Goal: Transaction & Acquisition: Subscribe to service/newsletter

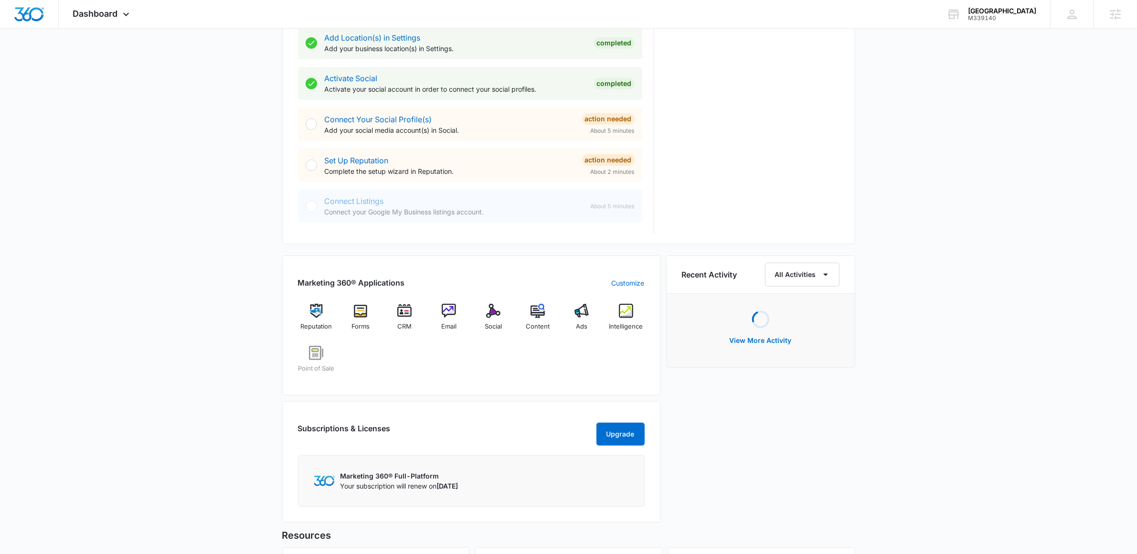
scroll to position [529, 0]
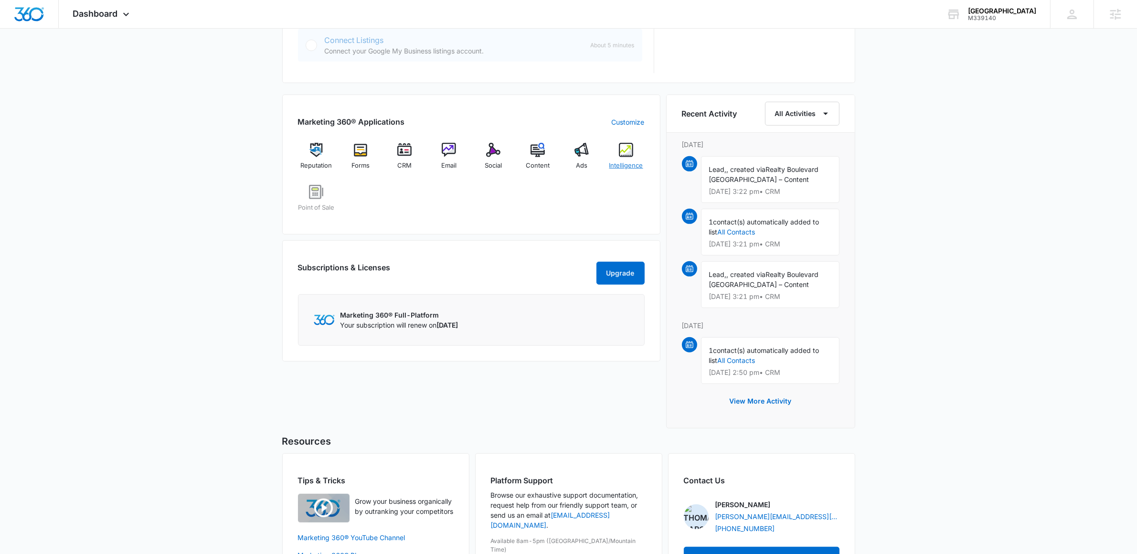
click at [623, 151] on img at bounding box center [626, 150] width 14 height 14
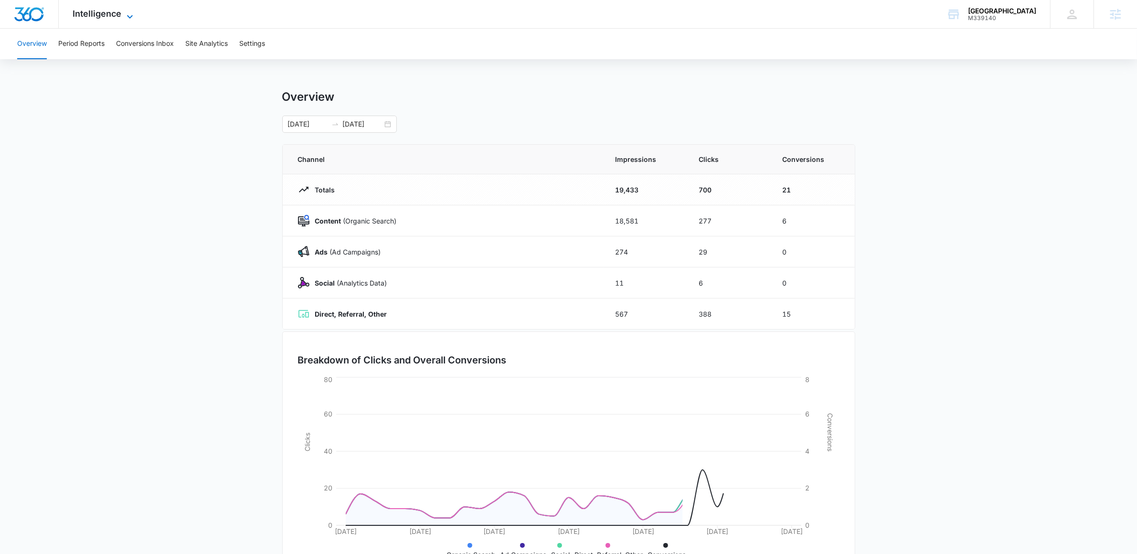
click at [105, 10] on span "Intelligence" at bounding box center [97, 14] width 49 height 10
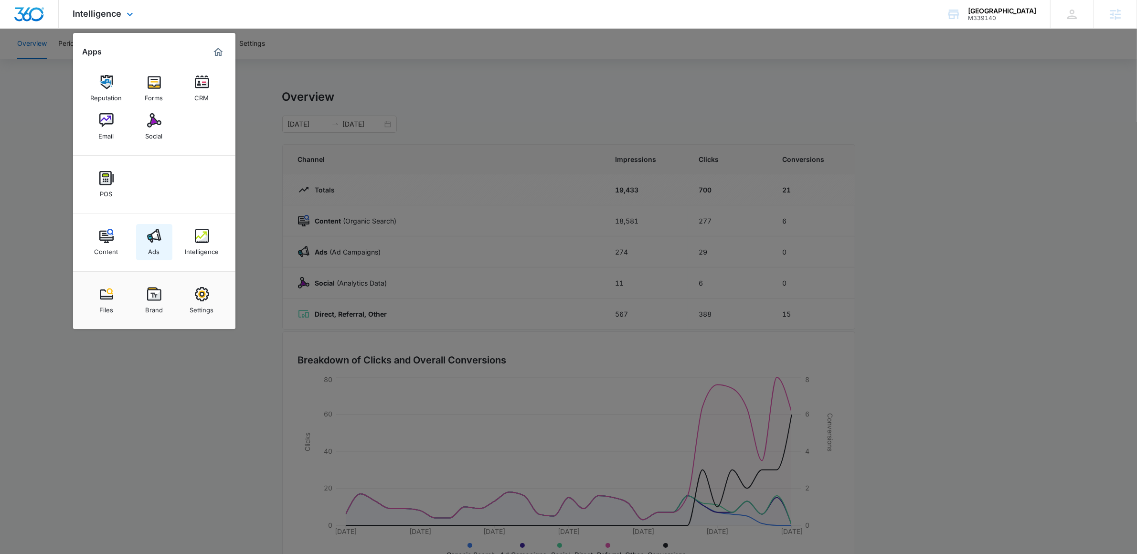
click at [151, 250] on div "Ads" at bounding box center [153, 249] width 11 height 12
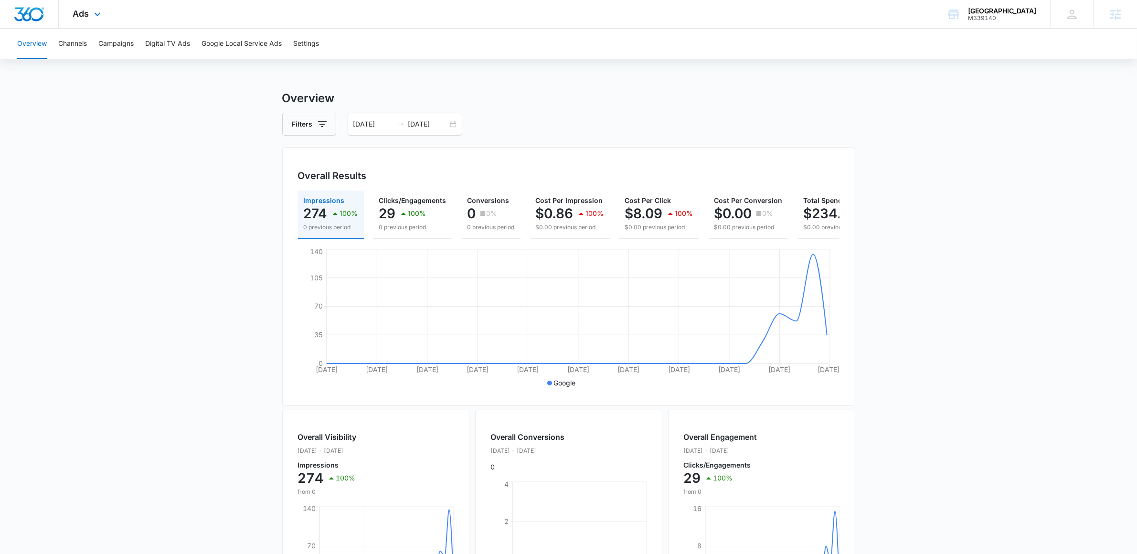
click at [93, 0] on div "Ads Apps Reputation Forms CRM Email Social POS Content Ads Intelligence Files B…" at bounding box center [88, 14] width 59 height 28
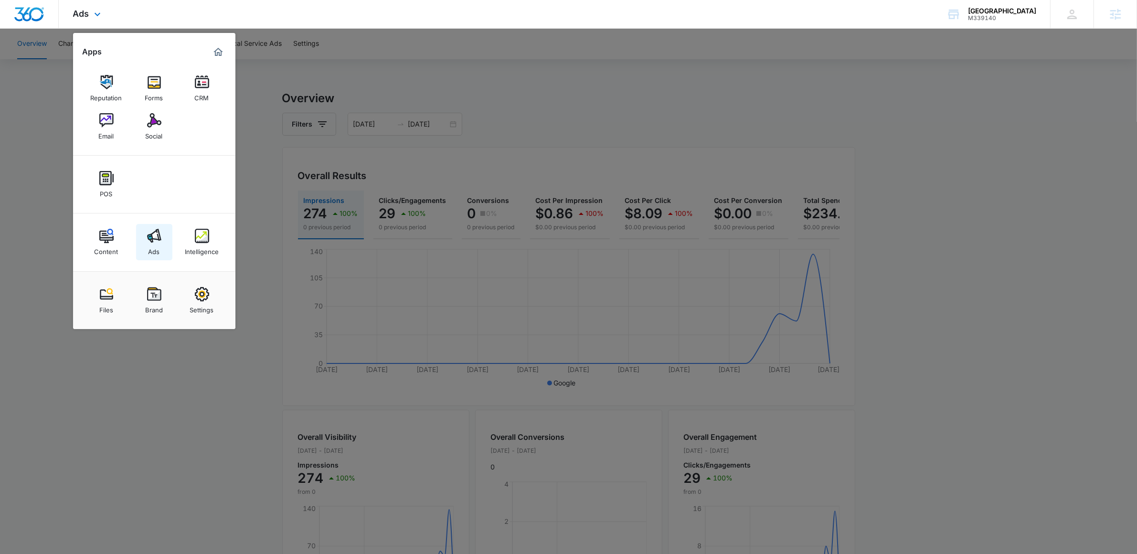
click at [152, 246] on div "Ads" at bounding box center [153, 249] width 11 height 12
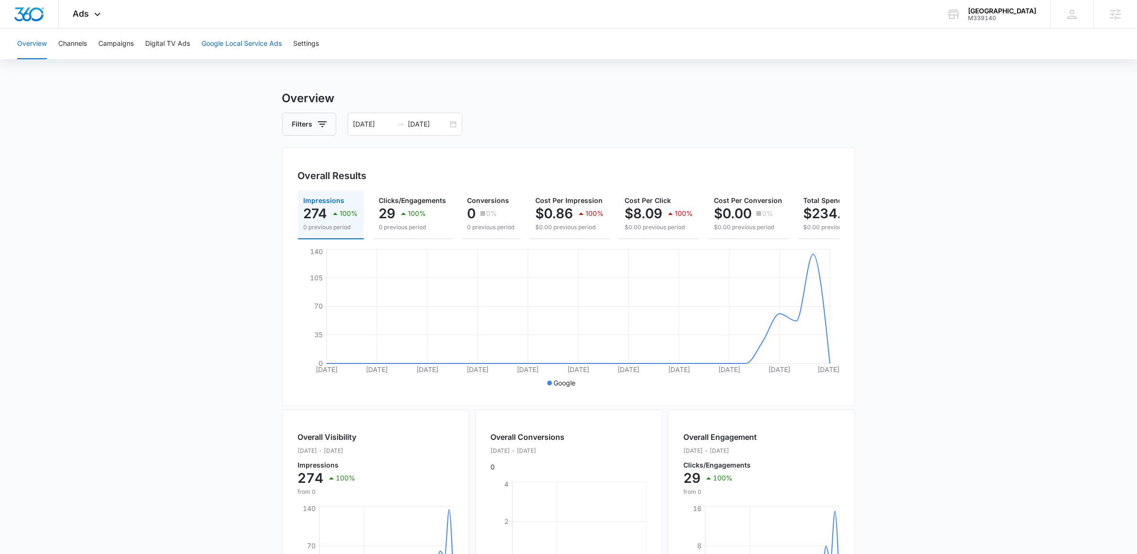
click at [223, 34] on button "Google Local Service Ads" at bounding box center [241, 44] width 80 height 31
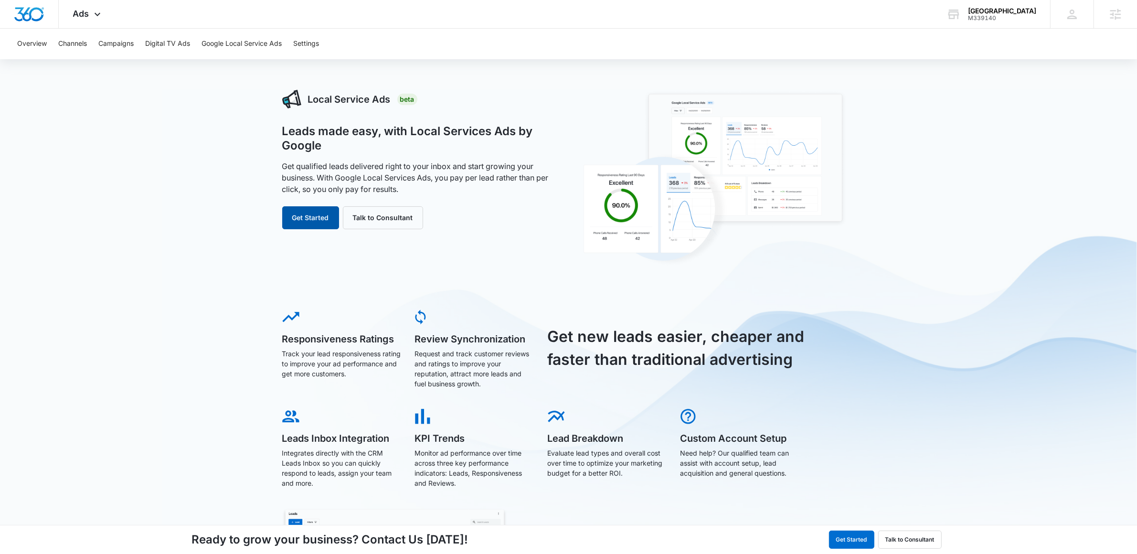
click at [313, 215] on button "Get Started" at bounding box center [310, 217] width 57 height 23
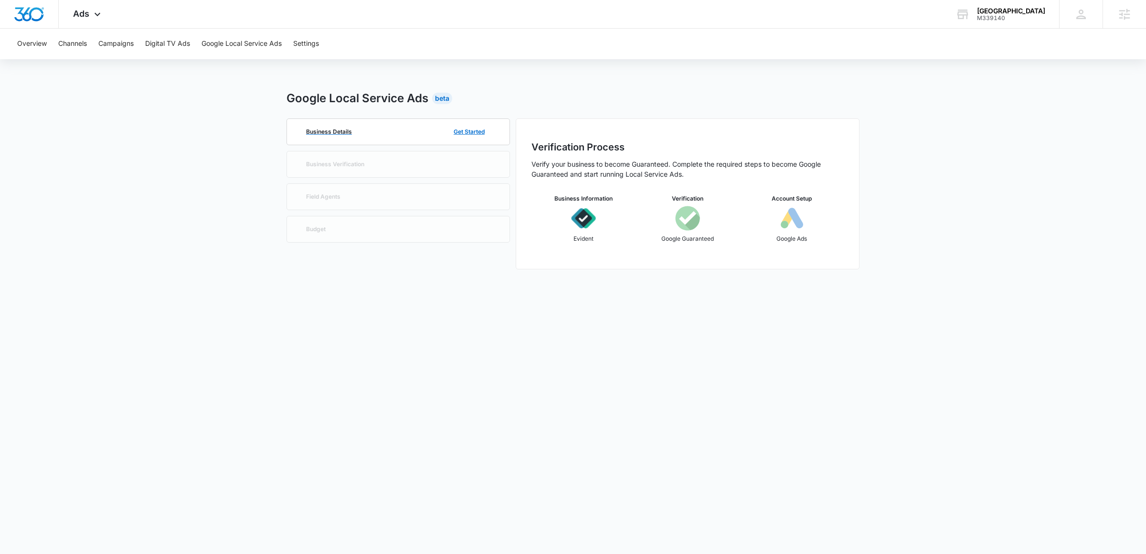
click at [365, 140] on div "Business Details Get Started" at bounding box center [398, 132] width 192 height 26
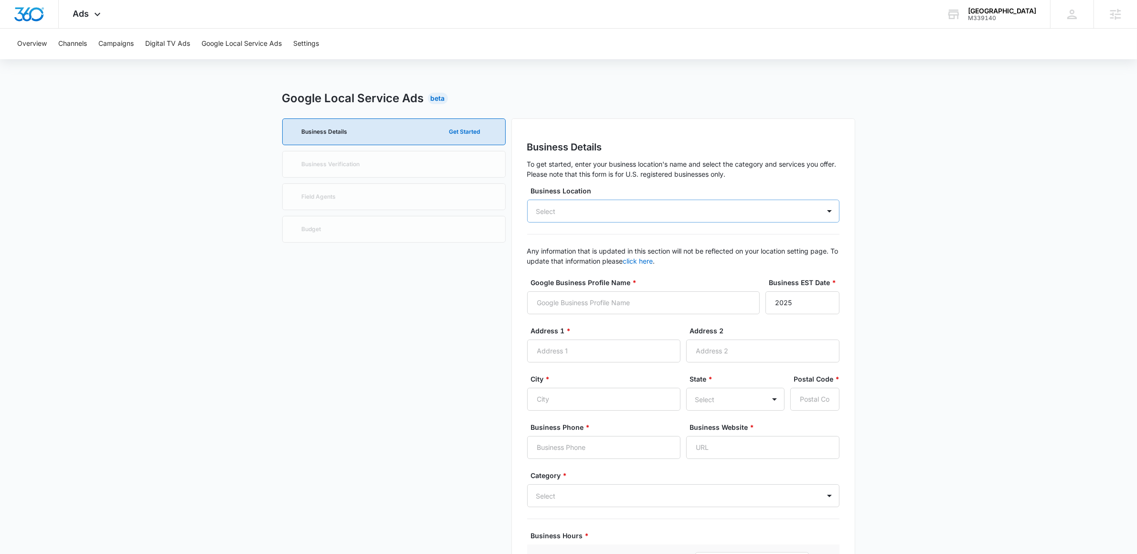
click at [752, 213] on div "Select" at bounding box center [683, 211] width 312 height 23
click at [680, 253] on p "5301 Longley Lane" at bounding box center [682, 256] width 287 height 10
type input "Realty Boulevard Reno"
type input "5301 Longley Lane"
type input "Suite A3"
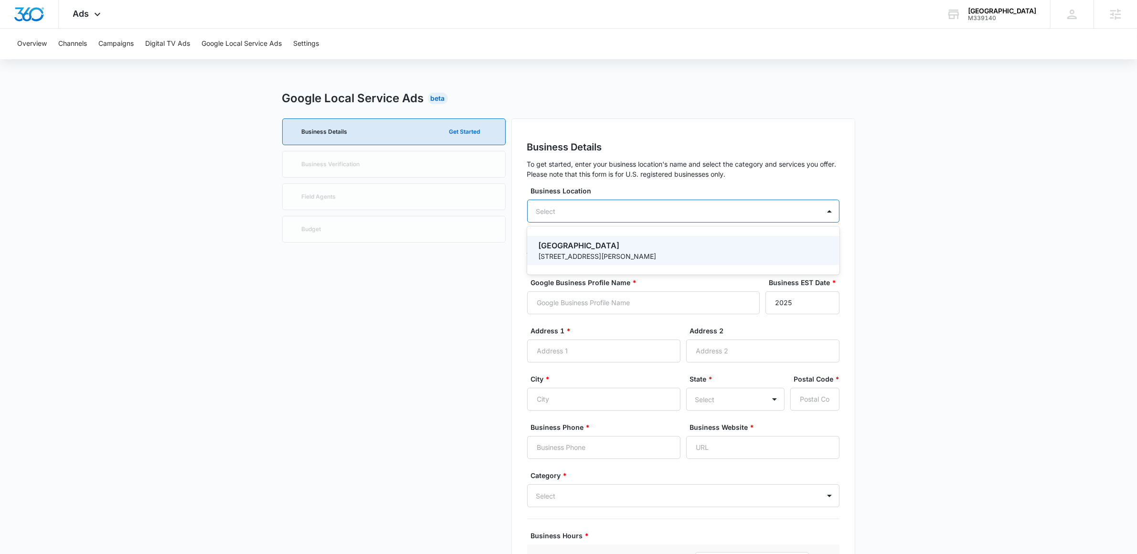
type input "Reno"
type input "89511"
type input "7756221445"
type input "https://www.rbnv.us/"
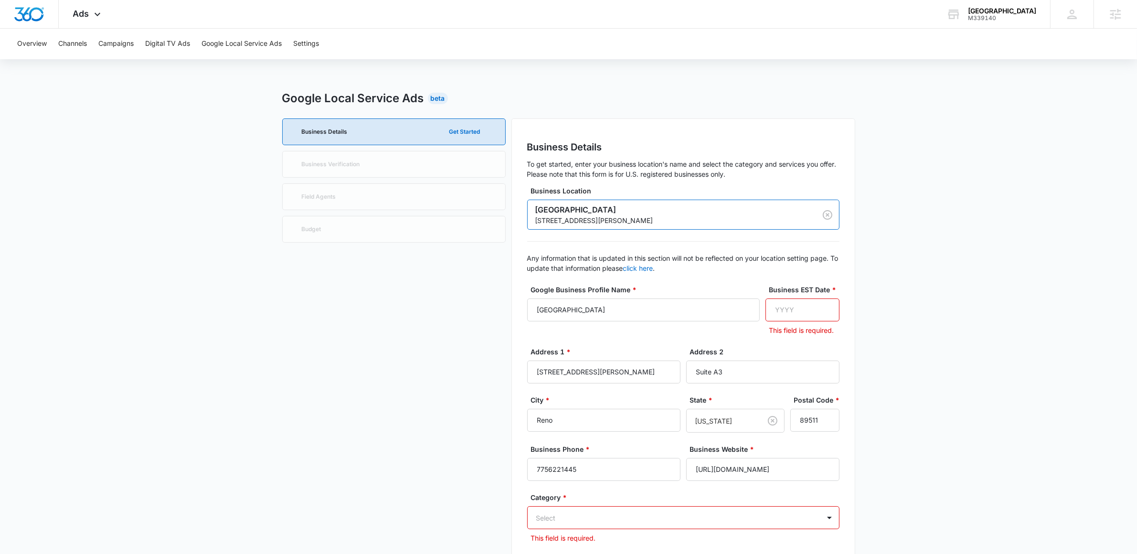
click at [975, 246] on main "Google Local Service Ads Beta Business Details Get Started Business Verificatio…" at bounding box center [568, 540] width 1137 height 901
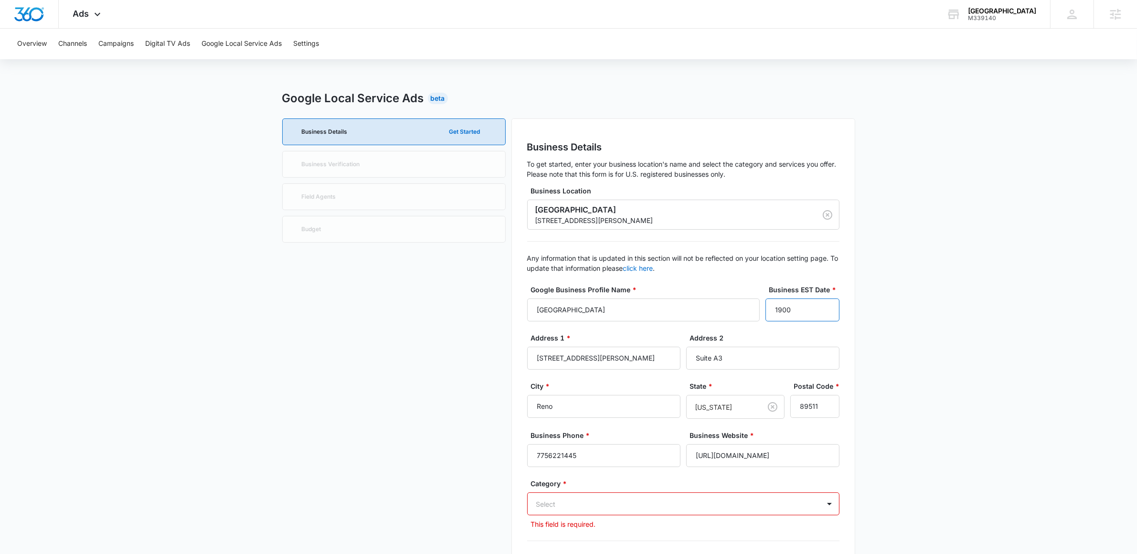
click at [812, 308] on input "1900" at bounding box center [802, 309] width 74 height 23
click at [798, 320] on input "1900" at bounding box center [802, 309] width 74 height 23
click at [798, 317] on input "1900" at bounding box center [802, 309] width 74 height 23
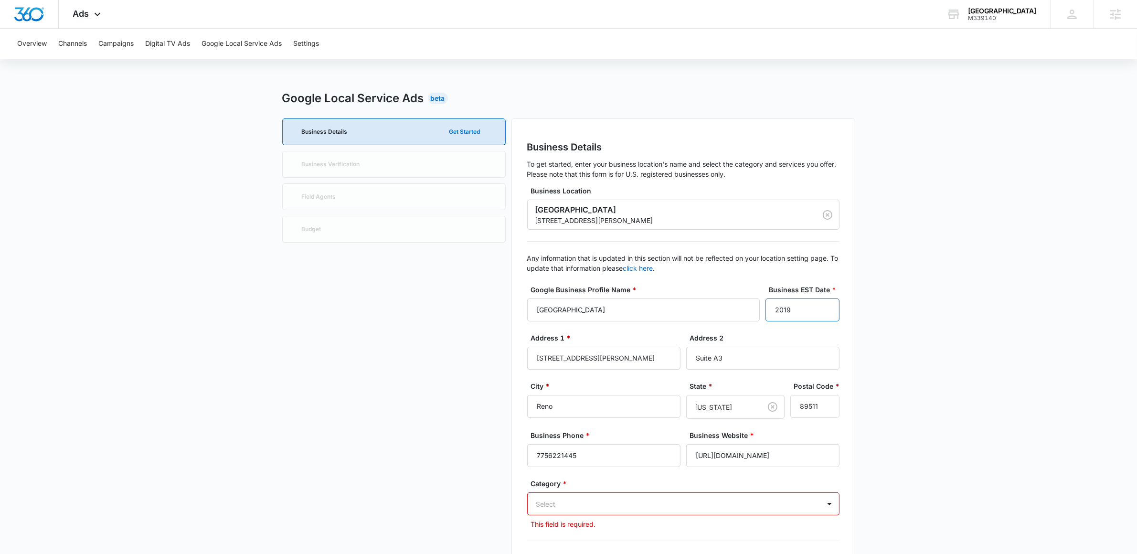
type input "2019"
click at [1015, 326] on main "Google Local Service Ads Beta Business Details Get Started Business Verificatio…" at bounding box center [568, 533] width 1137 height 887
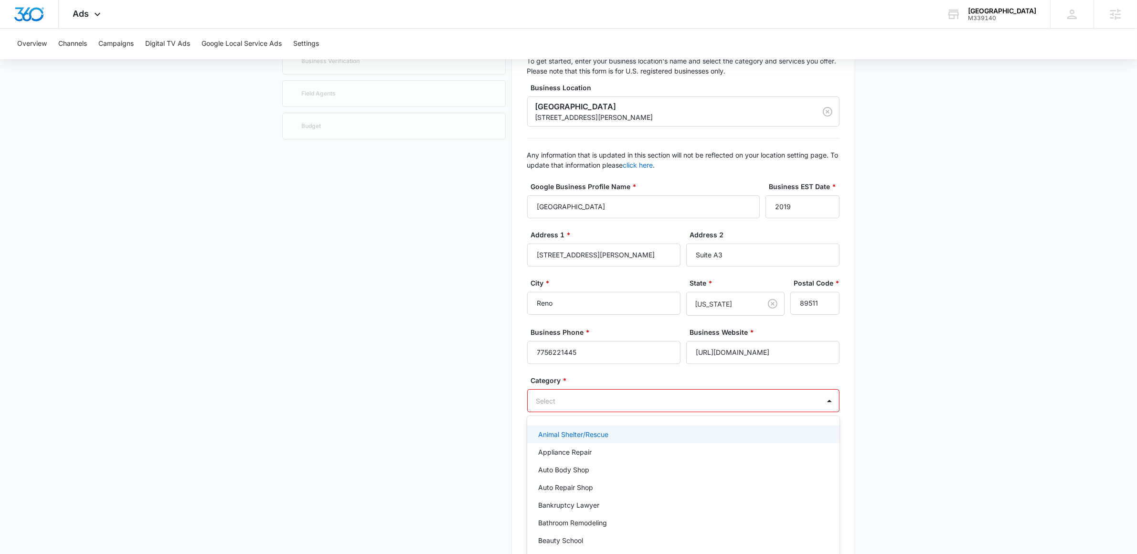
scroll to position [116, 0]
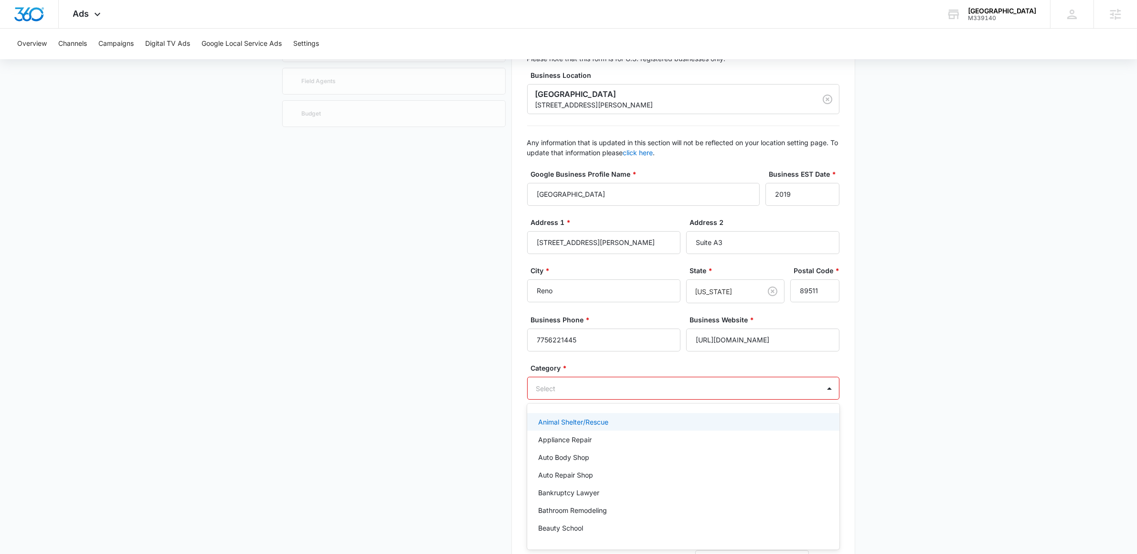
click at [785, 399] on div "Select" at bounding box center [683, 388] width 312 height 23
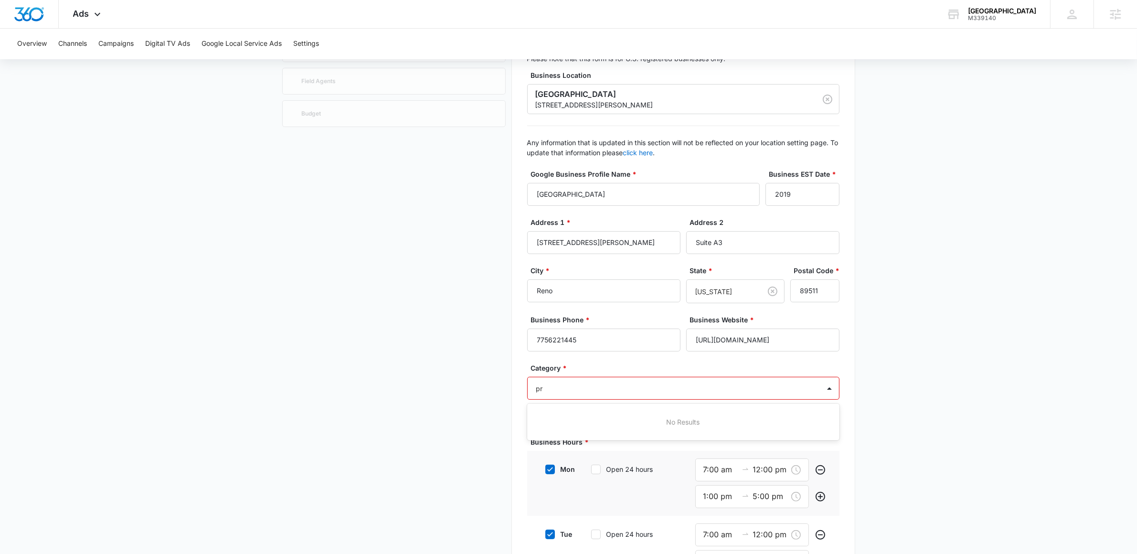
type input "p"
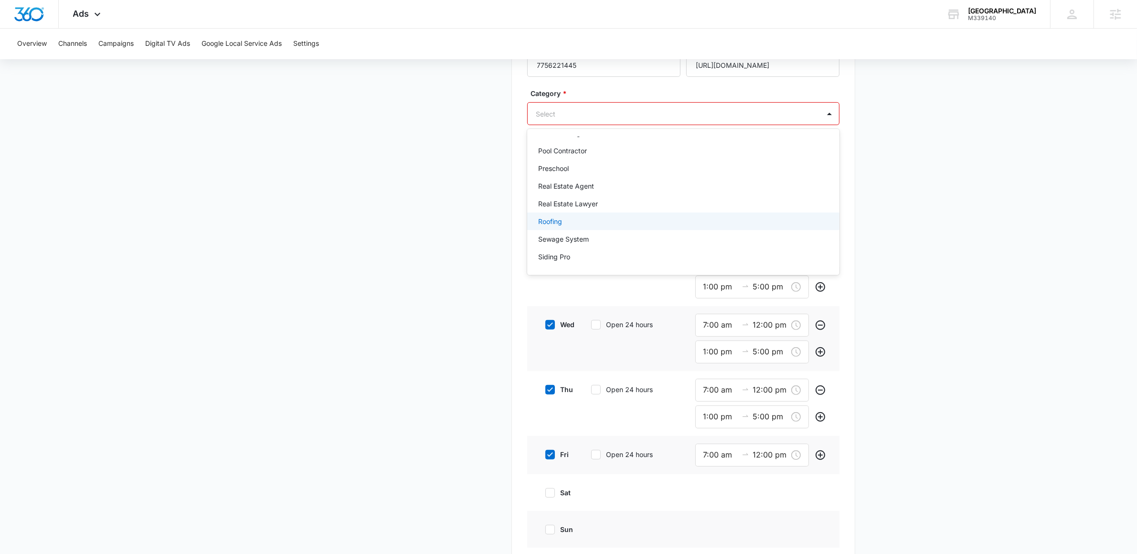
scroll to position [1002, 0]
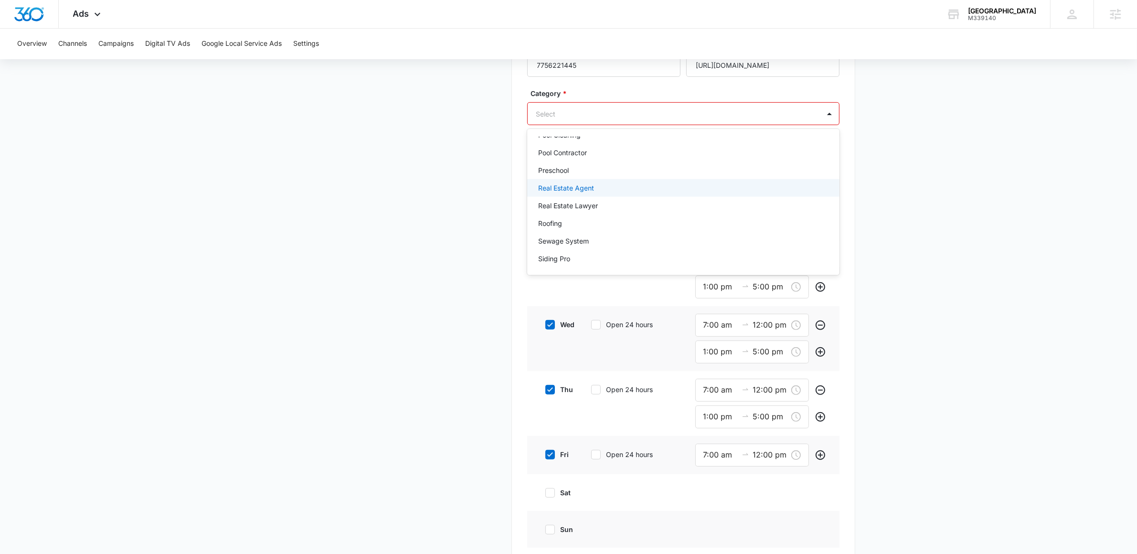
click at [705, 186] on div "Real Estate Agent" at bounding box center [682, 188] width 287 height 10
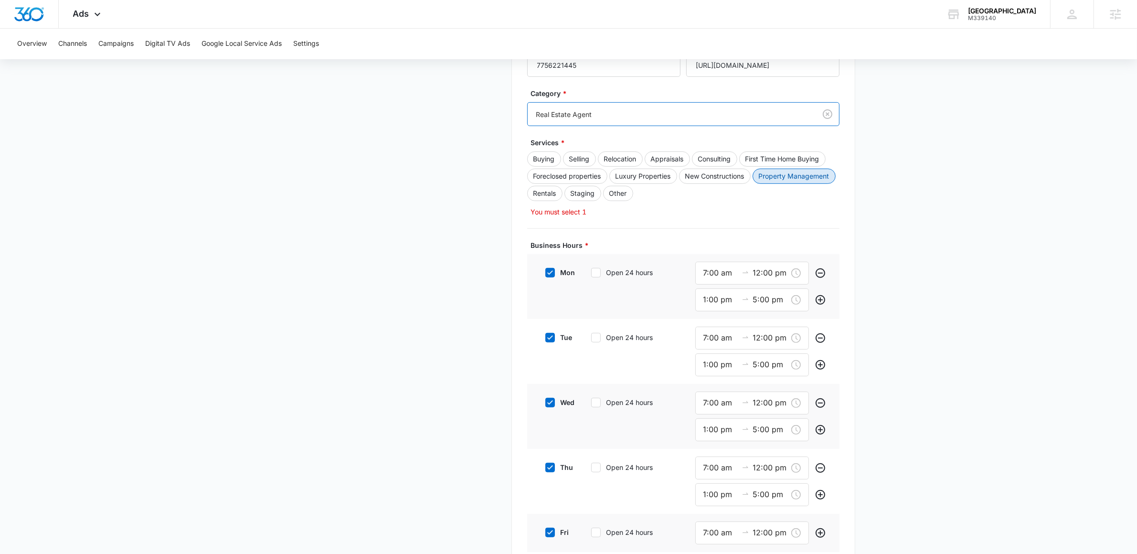
click at [753, 184] on button "Property Management" at bounding box center [794, 176] width 83 height 15
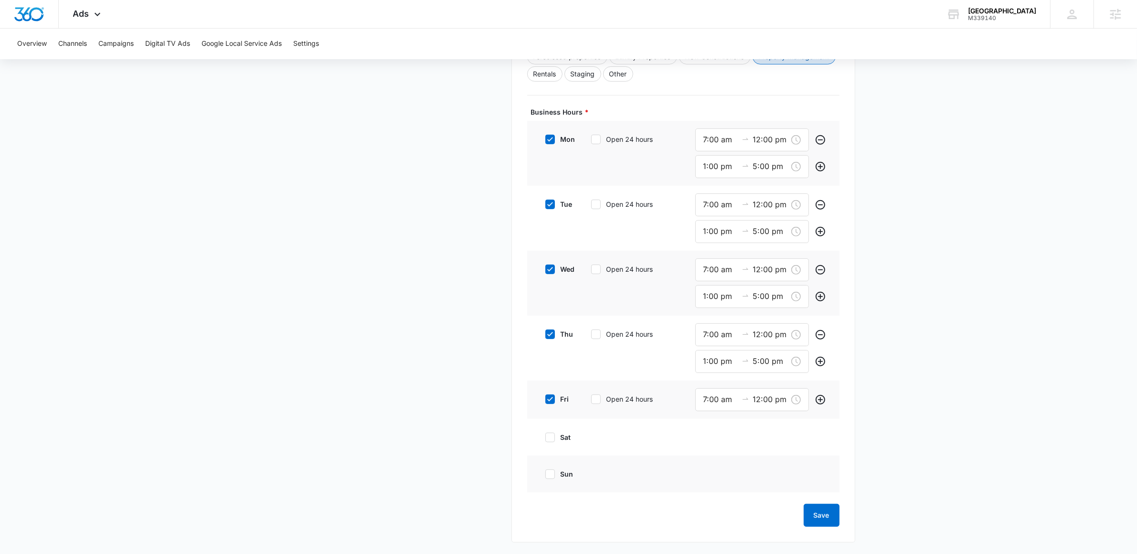
scroll to position [510, 0]
click at [833, 515] on button "Save" at bounding box center [822, 515] width 36 height 23
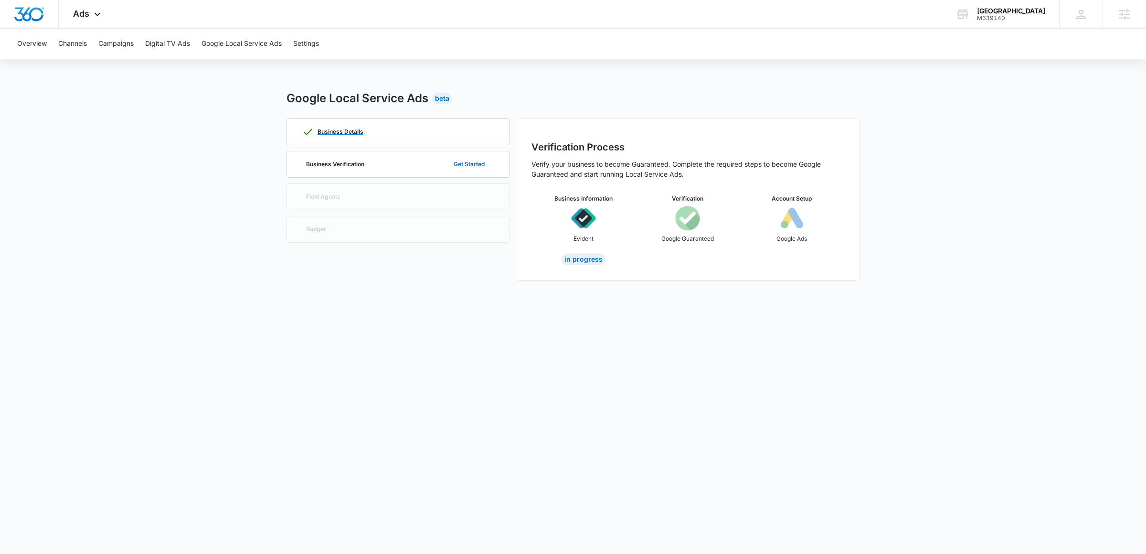
click at [379, 130] on div "Business Details" at bounding box center [398, 132] width 192 height 26
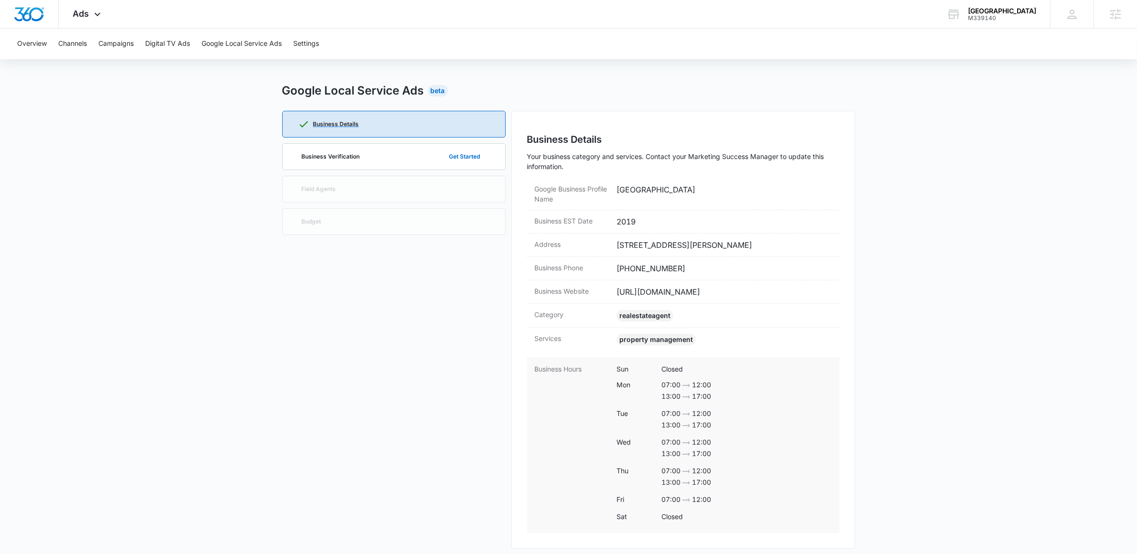
scroll to position [15, 0]
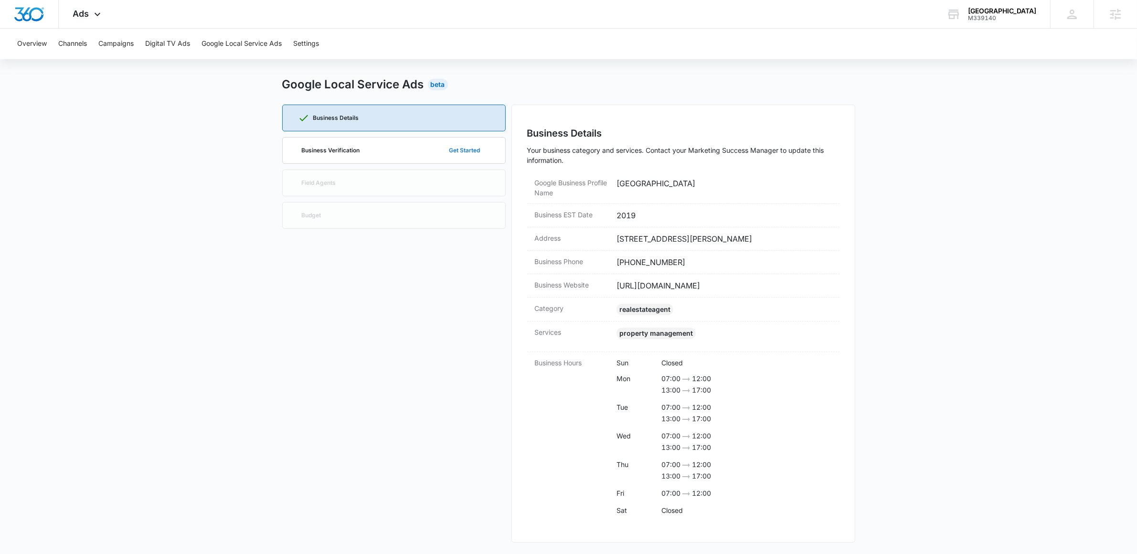
click at [472, 154] on button "Get Started" at bounding box center [465, 150] width 50 height 23
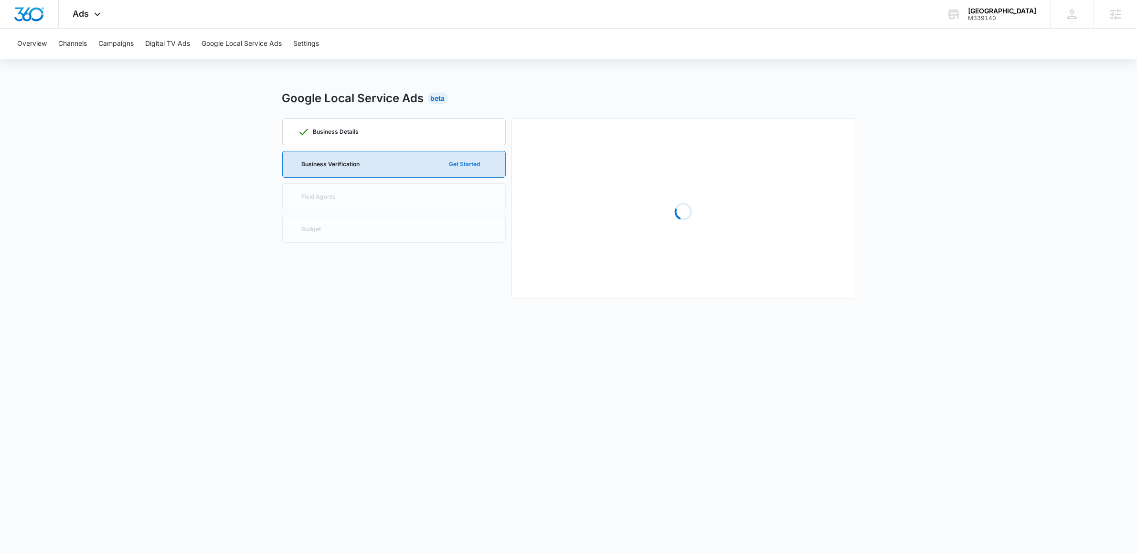
scroll to position [0, 0]
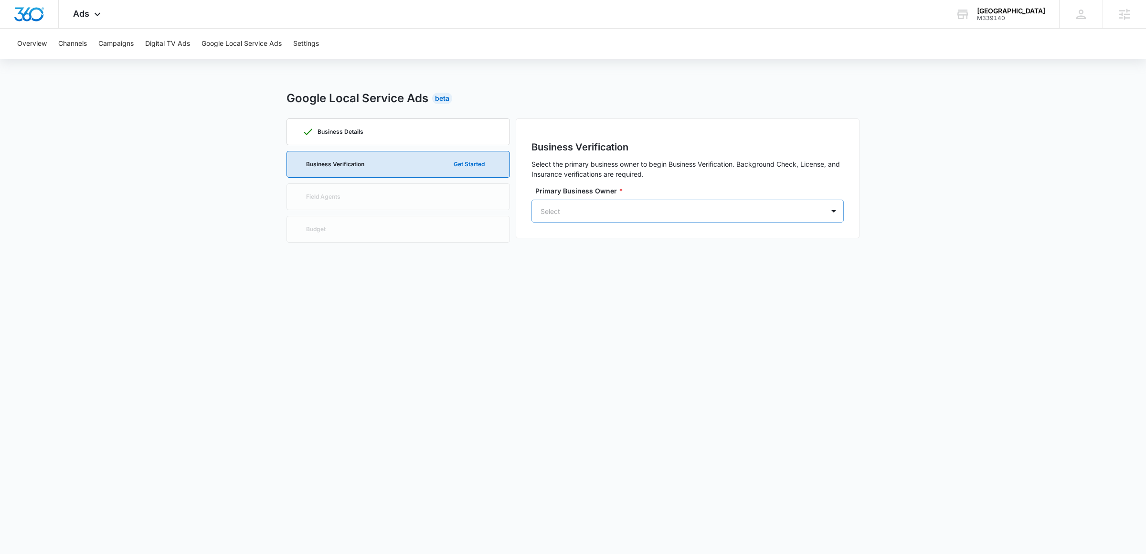
click at [574, 214] on div at bounding box center [676, 211] width 271 height 12
click at [616, 308] on button "Invite User" at bounding box center [687, 297] width 289 height 23
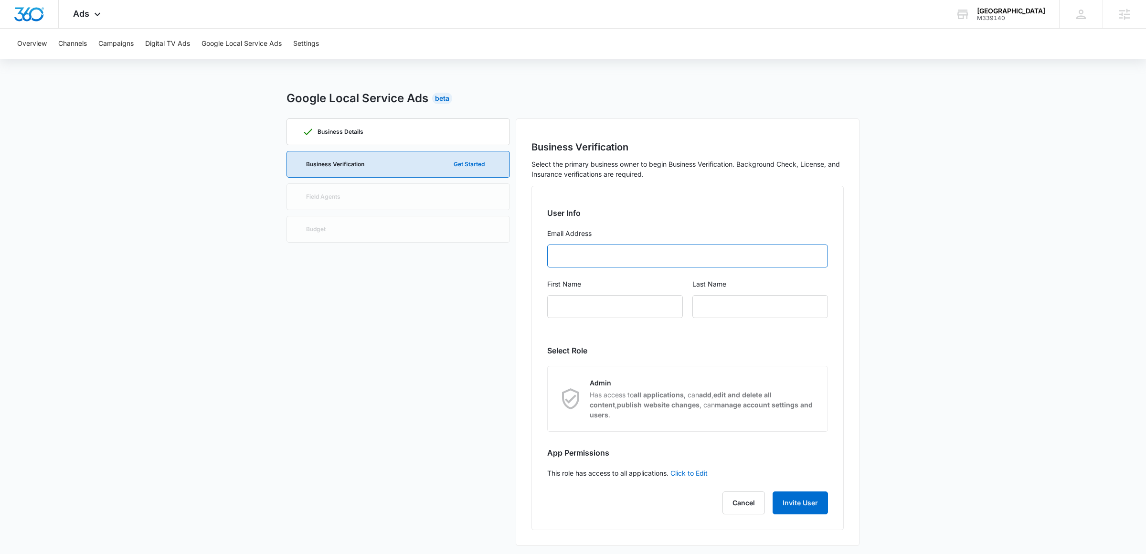
click at [618, 245] on input "Email Address" at bounding box center [687, 255] width 281 height 23
click at [938, 233] on main "Google Local Service Ads Beta Business Details Business Verification Get Starte…" at bounding box center [573, 323] width 1146 height 467
click at [748, 491] on button "Cancel" at bounding box center [743, 502] width 42 height 23
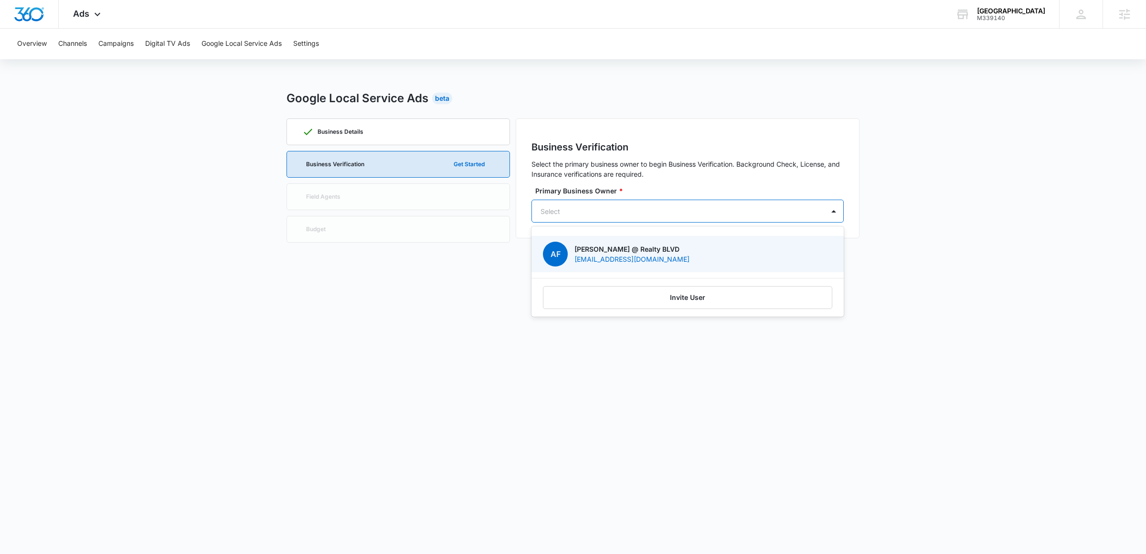
click at [600, 205] on div at bounding box center [676, 211] width 271 height 12
click at [607, 255] on p "[EMAIL_ADDRESS][DOMAIN_NAME]" at bounding box center [631, 259] width 115 height 10
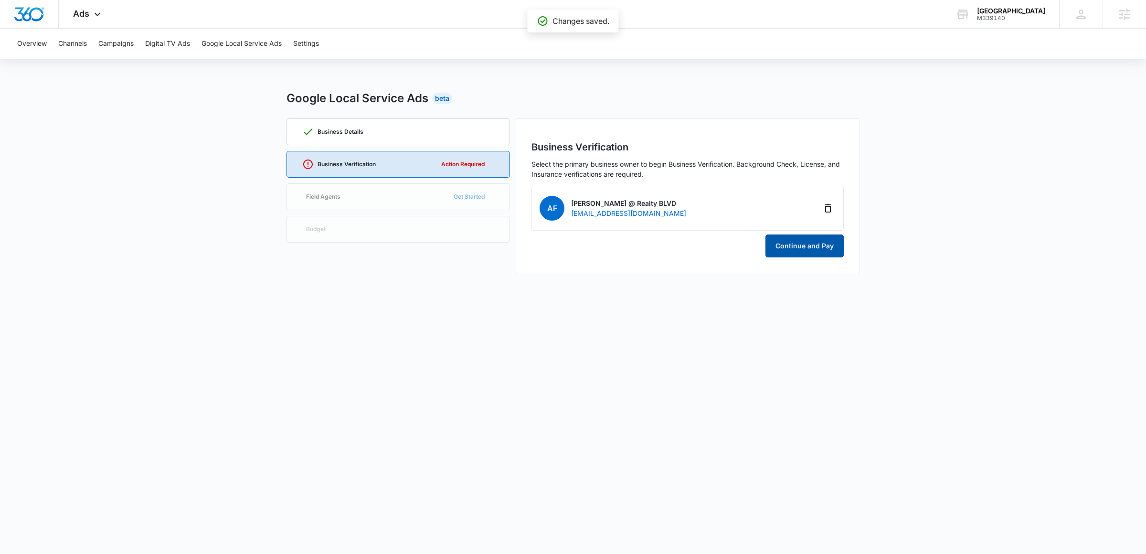
click at [834, 250] on button "Continue and Pay" at bounding box center [804, 245] width 78 height 23
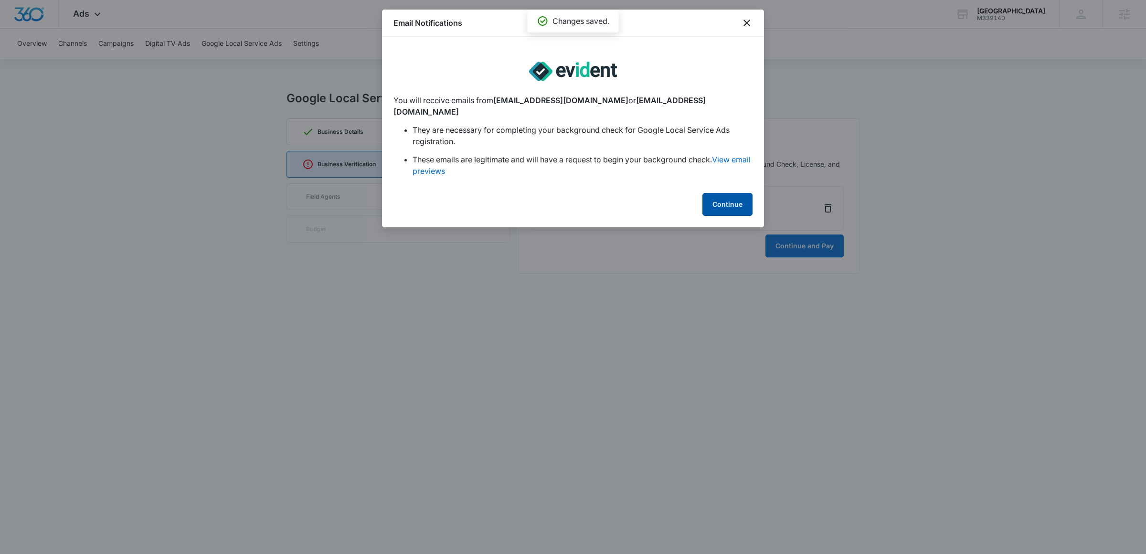
click at [746, 203] on button "Continue" at bounding box center [727, 204] width 50 height 23
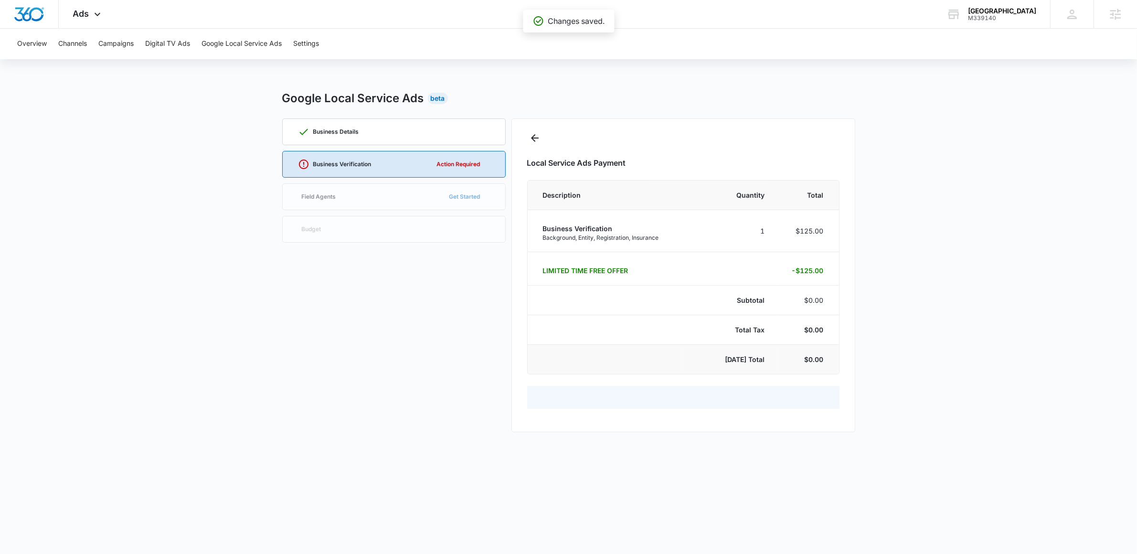
select select "pm_1SDYNyA4n8RTgNjUhzjpDIew"
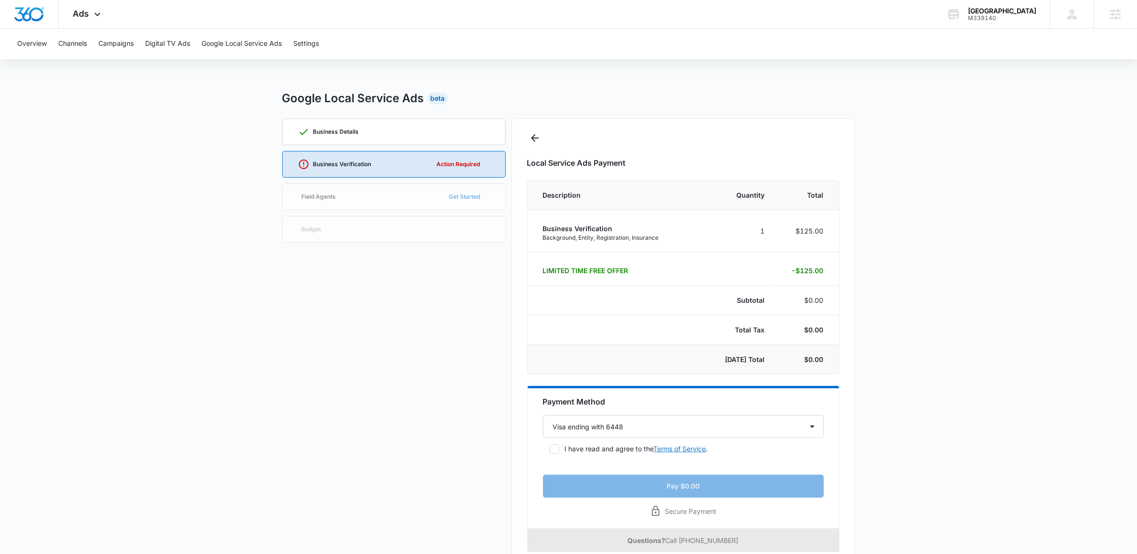
click at [660, 445] on link "Terms of Service" at bounding box center [680, 449] width 53 height 8
click at [613, 452] on p "I have read and agree to the Terms of Service ." at bounding box center [636, 449] width 143 height 10
click at [550, 452] on input "I have read and agree to the Terms of Service ." at bounding box center [546, 448] width 7 height 7
checkbox input "true"
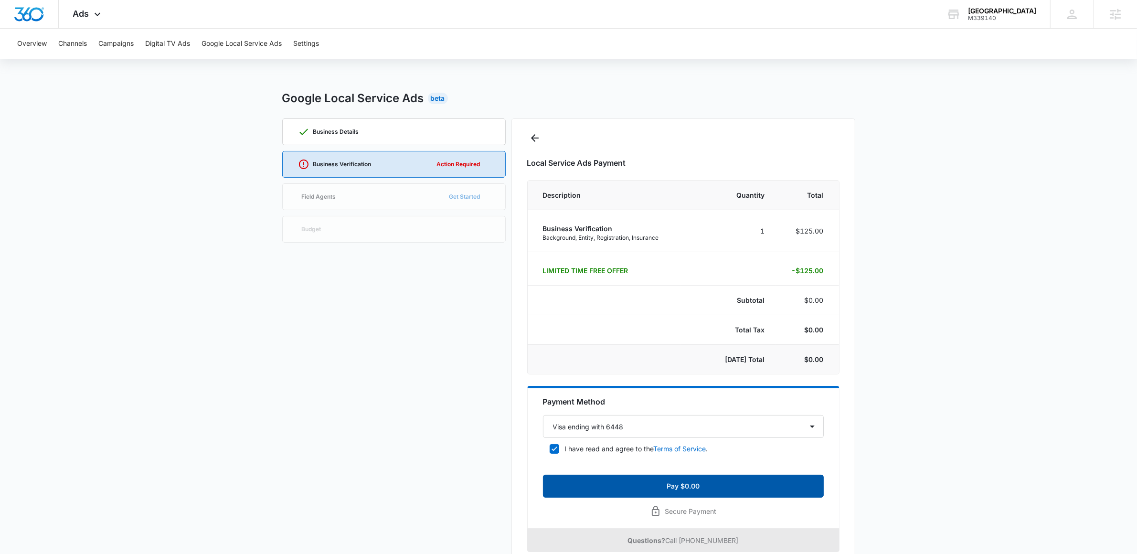
click at [618, 494] on button "Pay $0.00" at bounding box center [683, 486] width 281 height 23
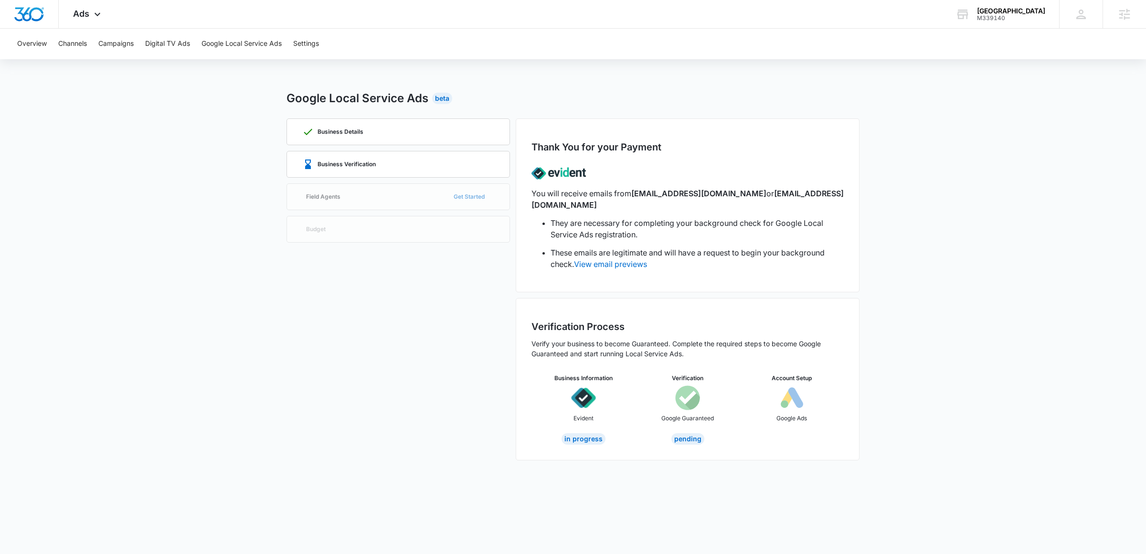
click at [683, 433] on div "Pending" at bounding box center [687, 438] width 33 height 11
drag, startPoint x: 602, startPoint y: 424, endPoint x: 500, endPoint y: 289, distance: 168.8
click at [602, 433] on div "In Progress" at bounding box center [584, 438] width 44 height 11
click at [371, 201] on div "Business Details Business Verification Field Agents Get Started Budget" at bounding box center [397, 289] width 223 height 342
click at [405, 170] on div "Business Verification" at bounding box center [398, 164] width 192 height 26
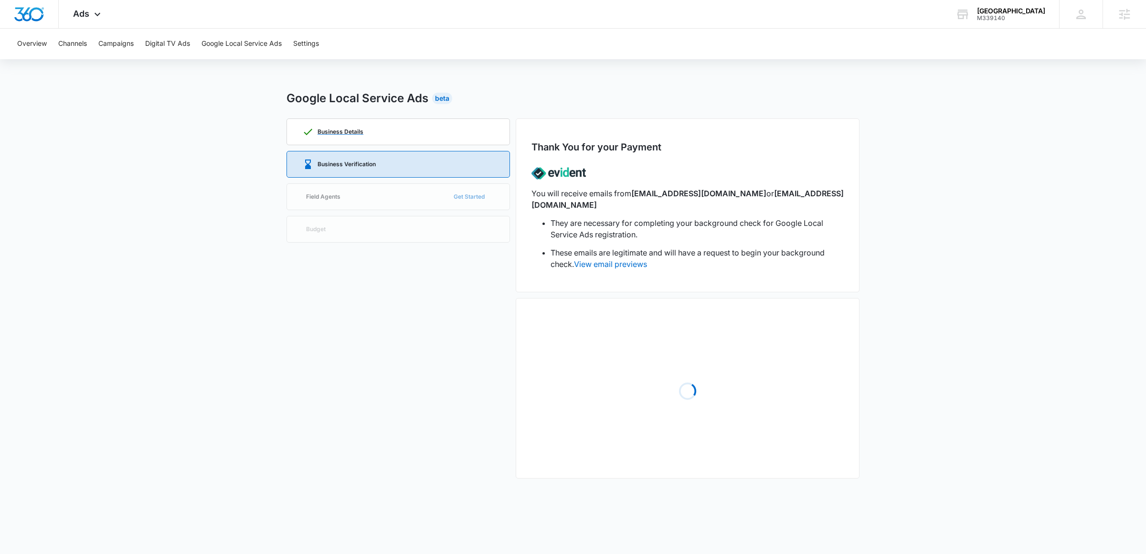
click at [383, 123] on div "Business Details" at bounding box center [398, 132] width 192 height 26
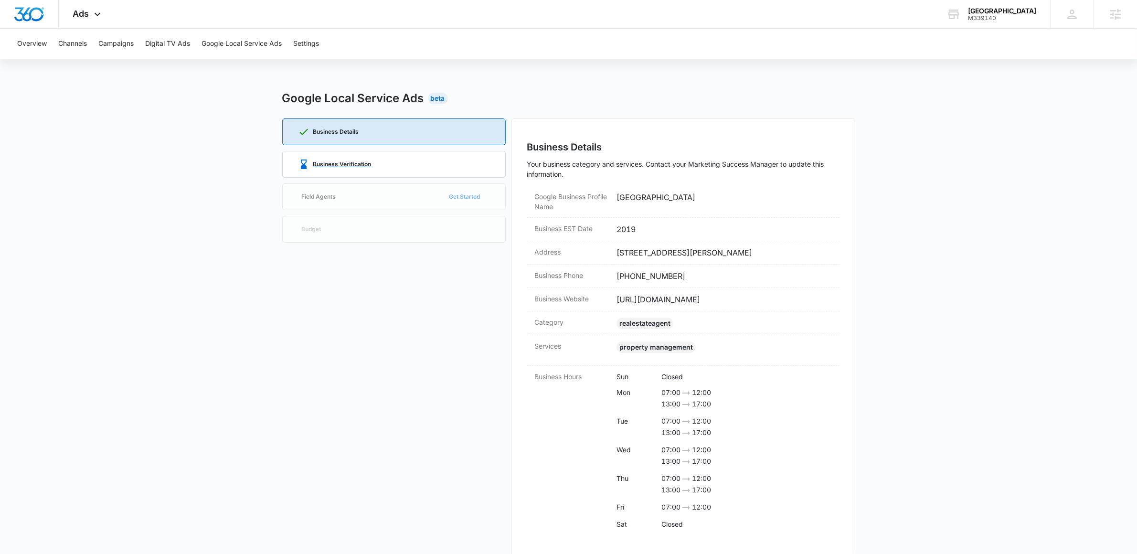
click at [393, 153] on div "Business Verification" at bounding box center [394, 164] width 192 height 26
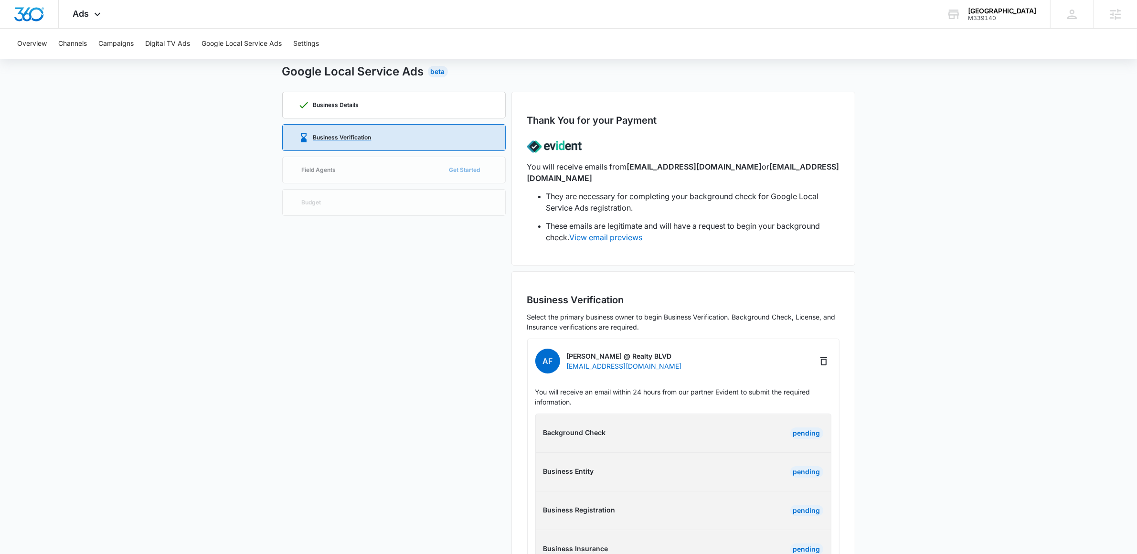
scroll to position [66, 0]
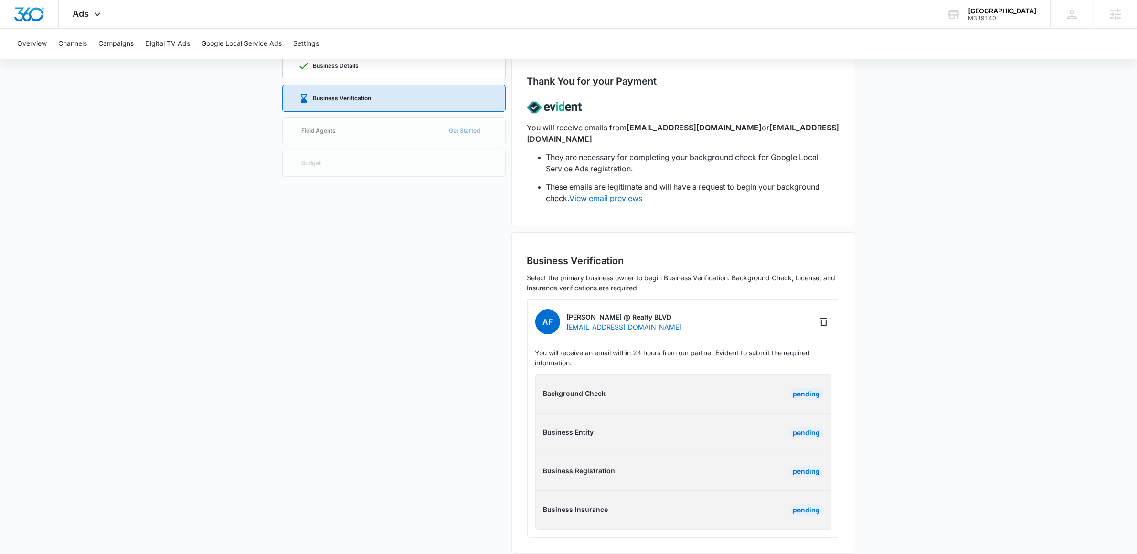
click at [631, 127] on span "no-reply@evidentid.com" at bounding box center [694, 128] width 135 height 10
drag, startPoint x: 631, startPoint y: 127, endPoint x: 813, endPoint y: 127, distance: 181.4
click at [813, 127] on p "You will receive emails from no-reply@evidentid.com or support@evidentid.com" at bounding box center [683, 133] width 312 height 23
copy p "no-reply@evidentid.com or support@evidentid.com"
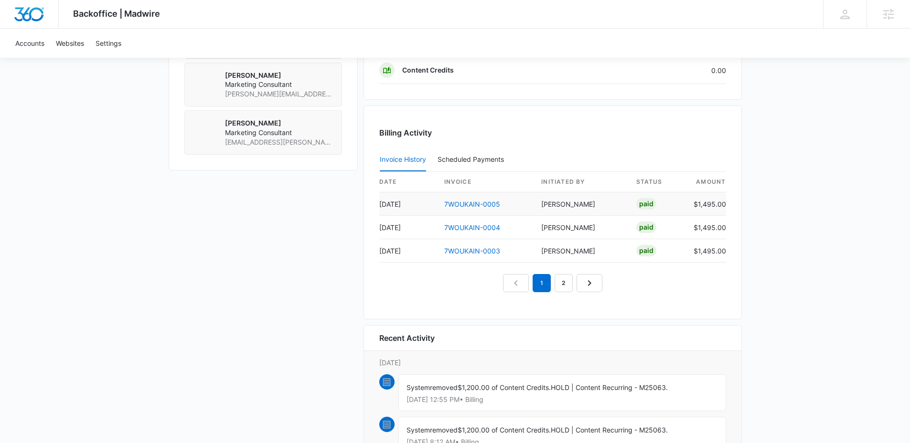
scroll to position [819, 0]
click at [691, 203] on td "$1,495.00" at bounding box center [706, 203] width 40 height 23
copy td "$1,495.00"
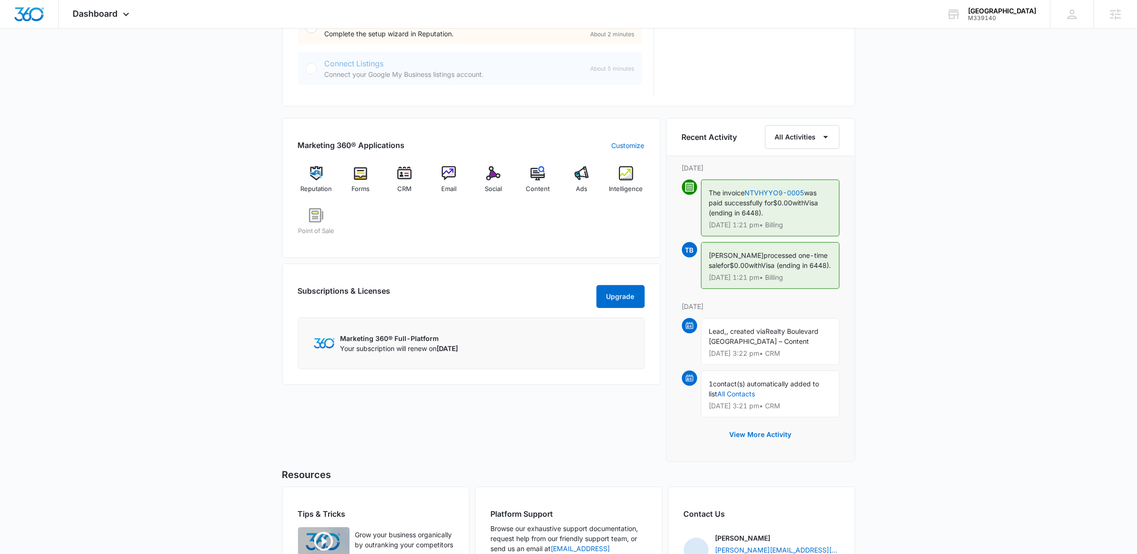
scroll to position [595, 0]
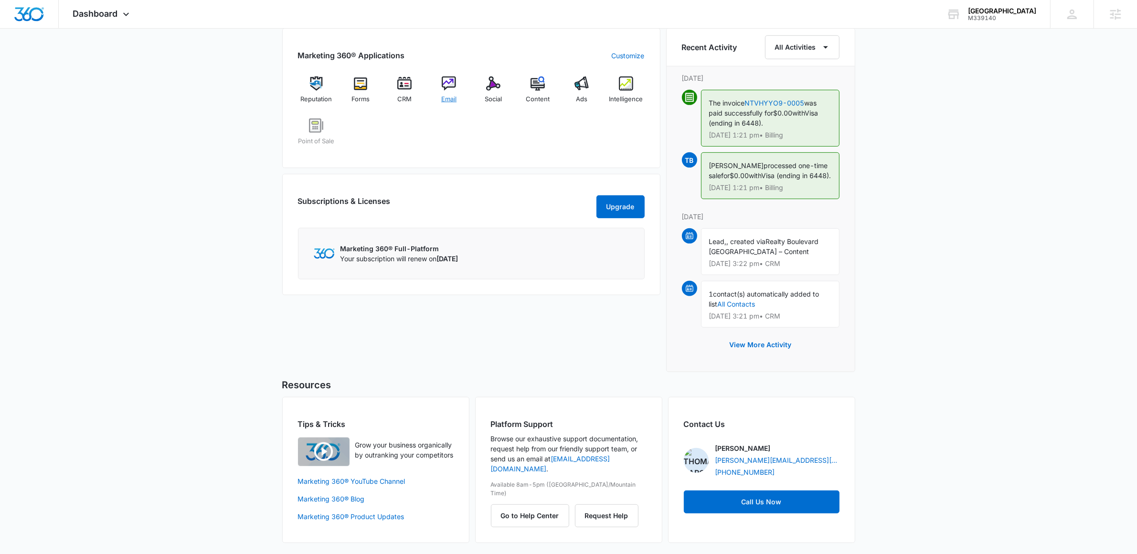
click at [442, 98] on span "Email" at bounding box center [448, 100] width 15 height 10
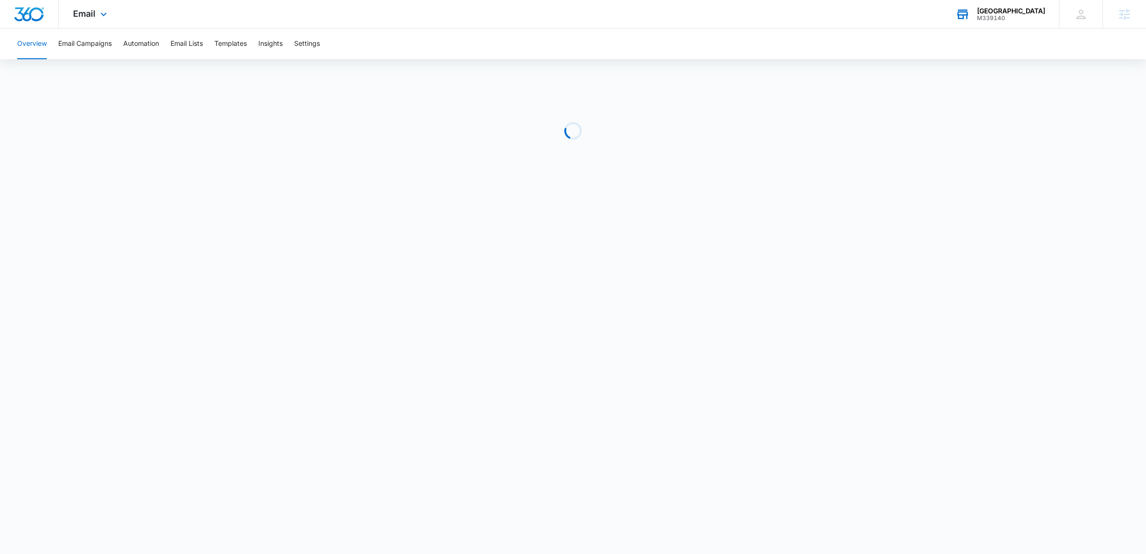
click at [1045, 13] on div "Realty Boulevard Reno M339140 Your Accounts View All" at bounding box center [1000, 14] width 118 height 28
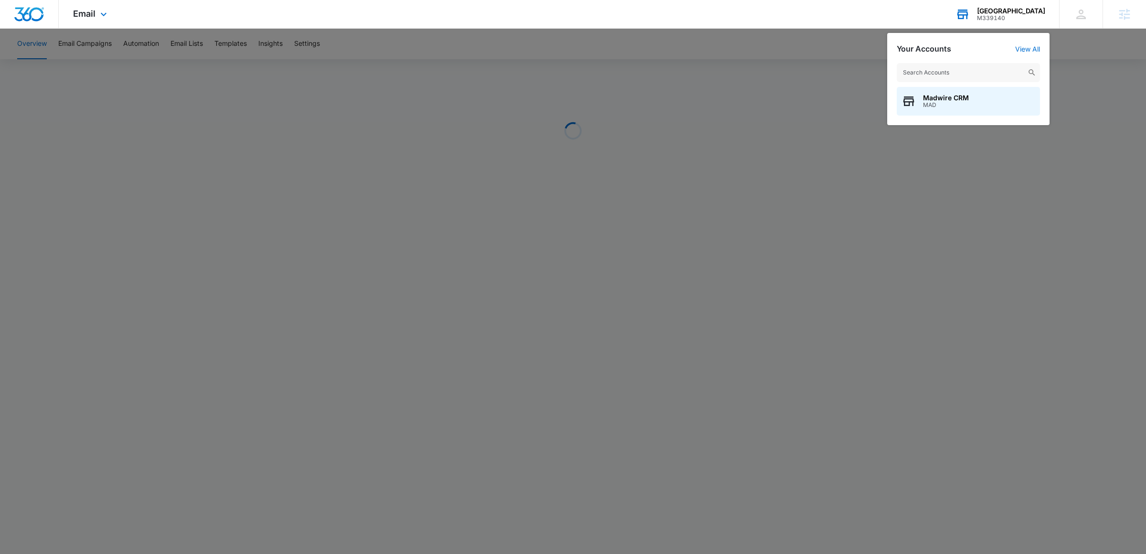
click at [995, 76] on input "text" at bounding box center [968, 72] width 143 height 19
type input "unifirst"
click at [986, 96] on span "Unifirst First Aid and Safety" at bounding box center [968, 98] width 91 height 8
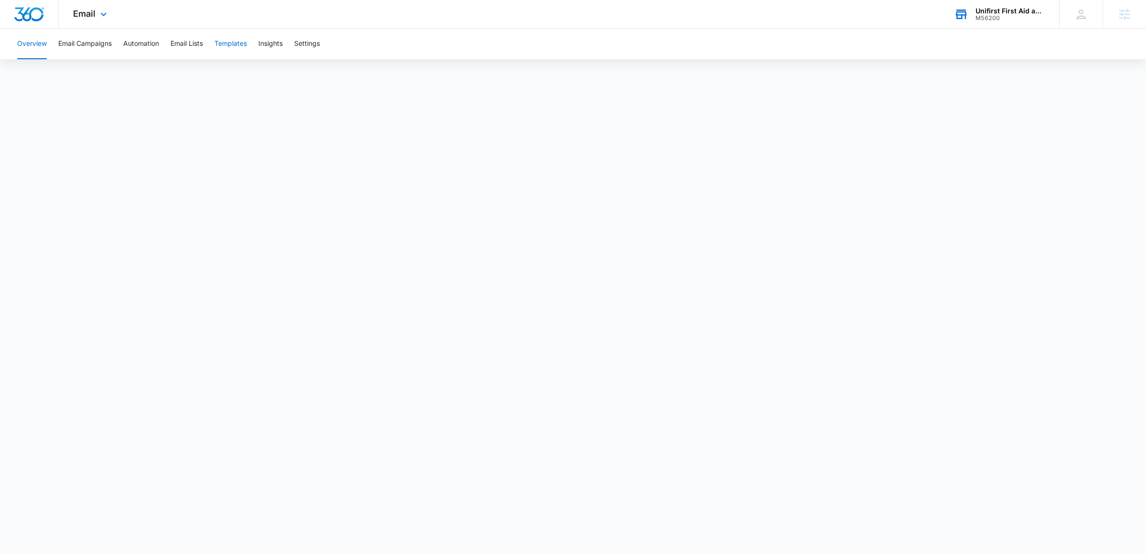
click at [246, 42] on button "Templates" at bounding box center [230, 44] width 32 height 31
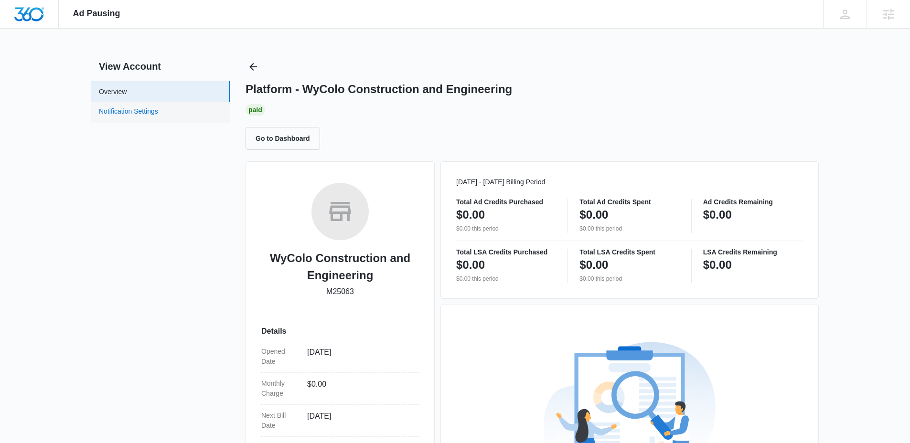
click at [133, 110] on link "Notification Settings" at bounding box center [128, 112] width 59 height 12
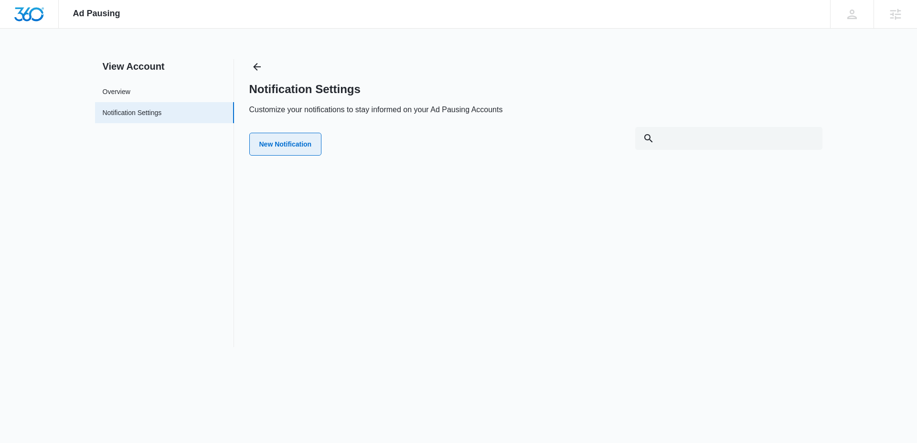
click at [286, 145] on button "New Notification" at bounding box center [285, 144] width 73 height 23
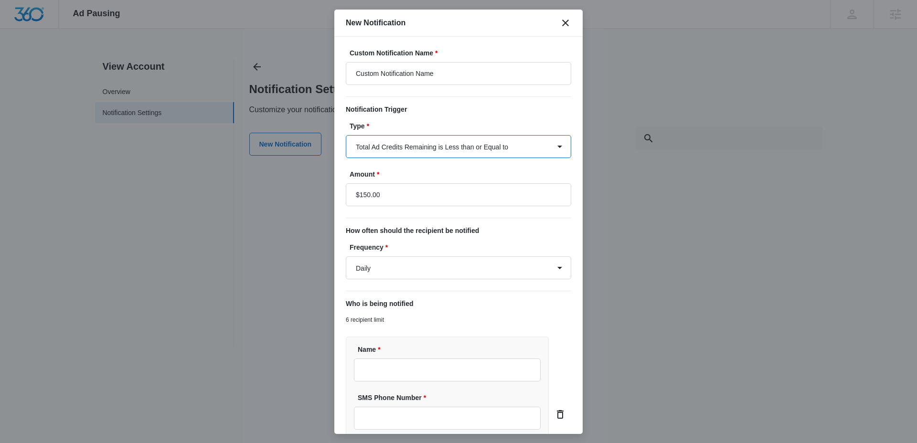
click at [396, 145] on select "Total Ad Credits Remaining is Less than or Equal to Total Ad Spend is Greater t…" at bounding box center [458, 146] width 225 height 23
click at [571, 21] on icon "close" at bounding box center [565, 22] width 11 height 11
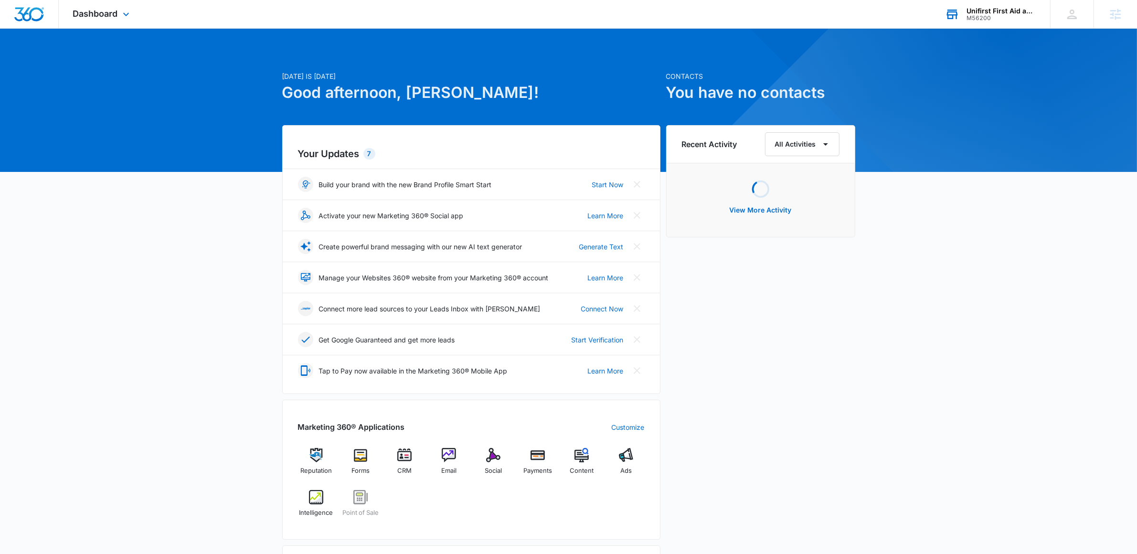
click at [1025, 0] on div "Unifirst First Aid and Safety M56200 Your Accounts View All" at bounding box center [990, 14] width 119 height 28
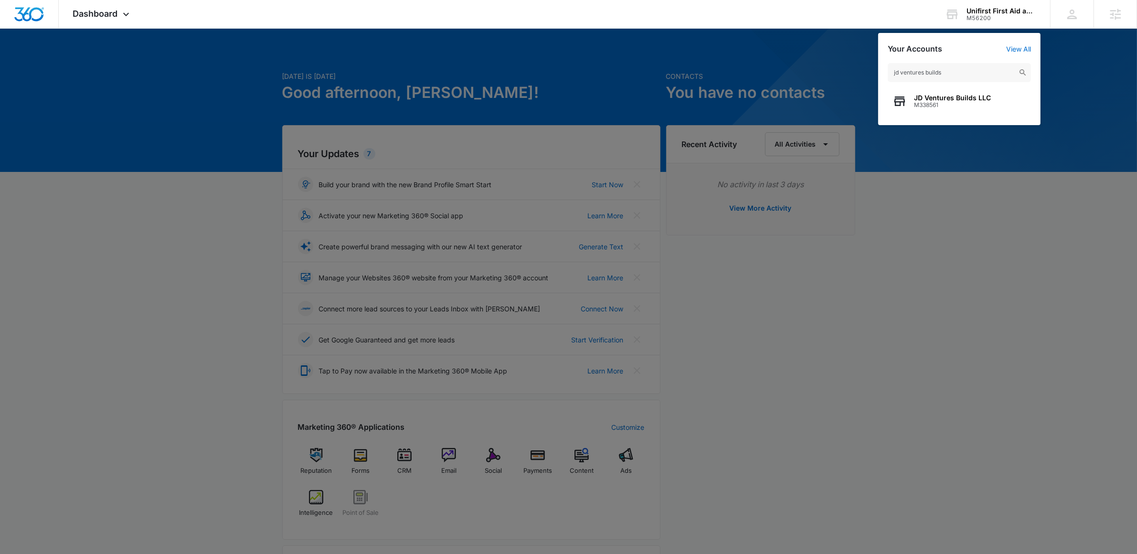
type input "jd ventures builds"
click at [978, 97] on span "JD Ventures Builds LLC" at bounding box center [952, 98] width 77 height 8
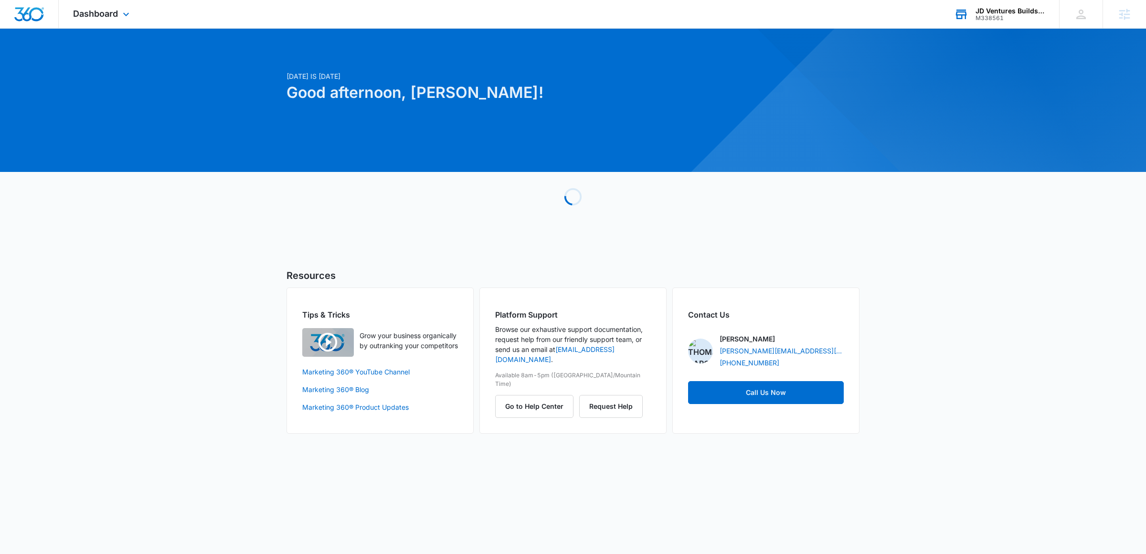
drag, startPoint x: 78, startPoint y: 6, endPoint x: 104, endPoint y: 34, distance: 38.9
click at [78, 6] on div "Dashboard Apps Reputation Websites Forms CRM Email Social POS Content Ads Intel…" at bounding box center [102, 14] width 87 height 28
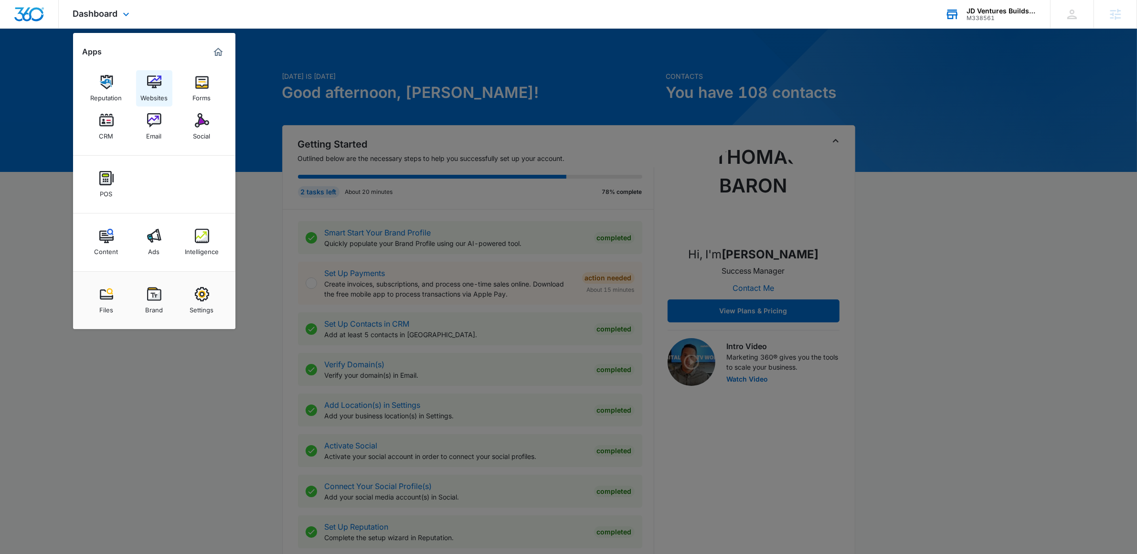
click at [148, 94] on div "Websites" at bounding box center [153, 95] width 27 height 12
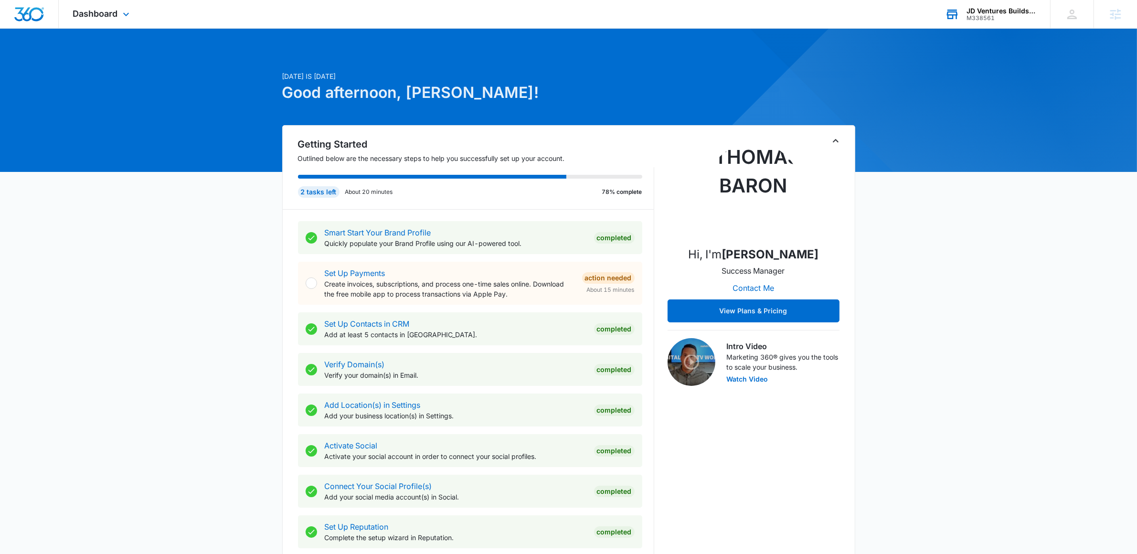
click at [1024, 20] on div "M338561" at bounding box center [1001, 18] width 70 height 7
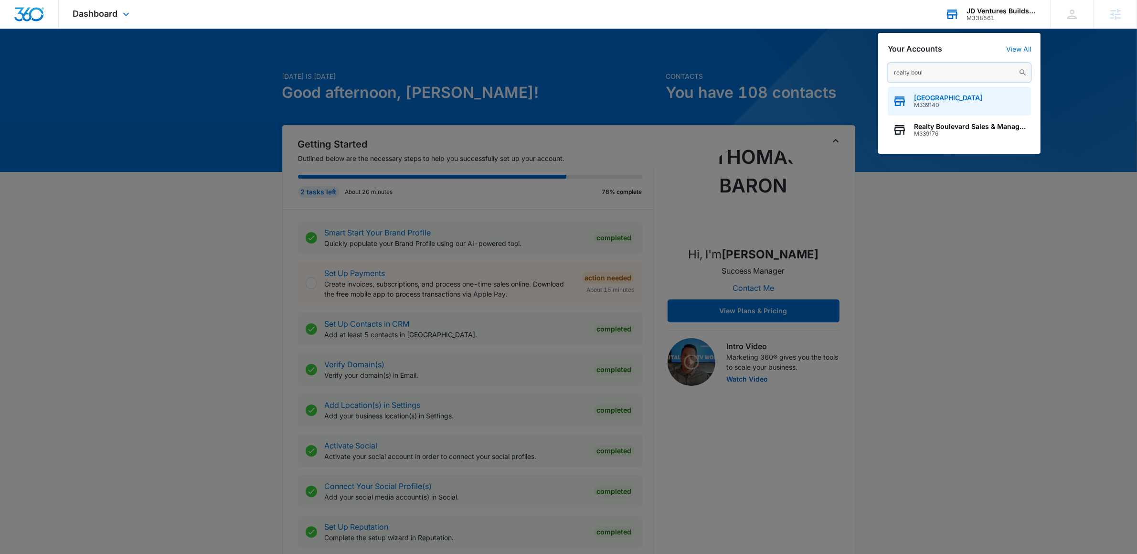
type input "realty boul"
click at [918, 110] on div "Realty Boulevard Reno M339140" at bounding box center [959, 101] width 143 height 29
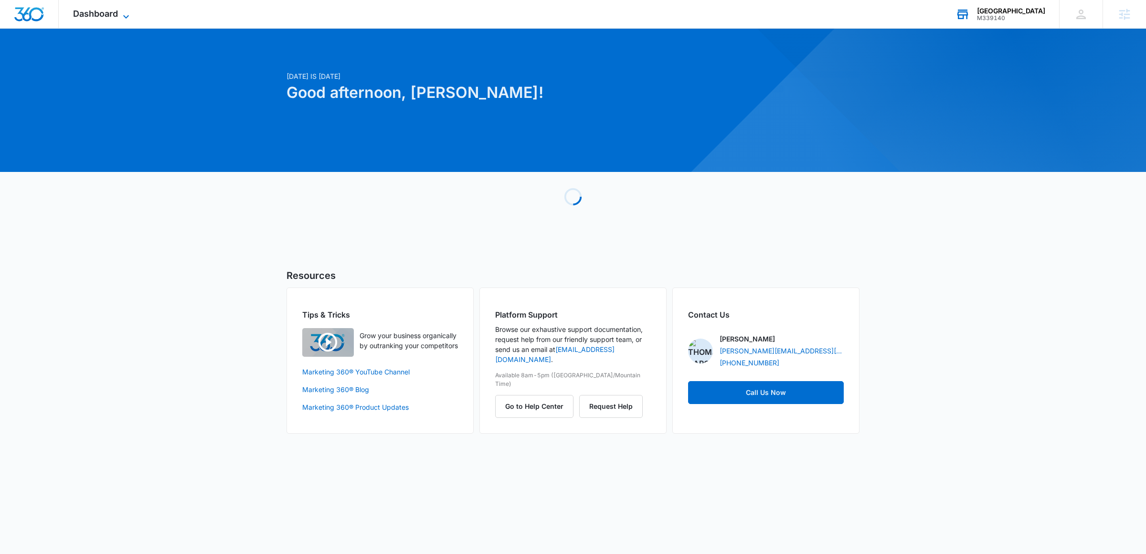
click at [120, 19] on icon at bounding box center [125, 16] width 11 height 11
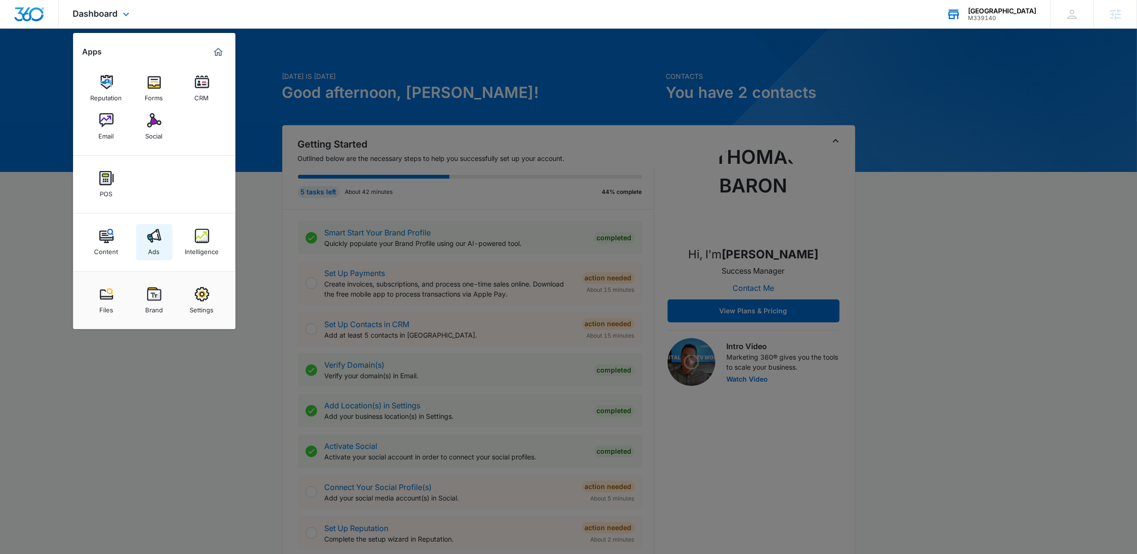
click at [167, 228] on link "Ads" at bounding box center [154, 242] width 36 height 36
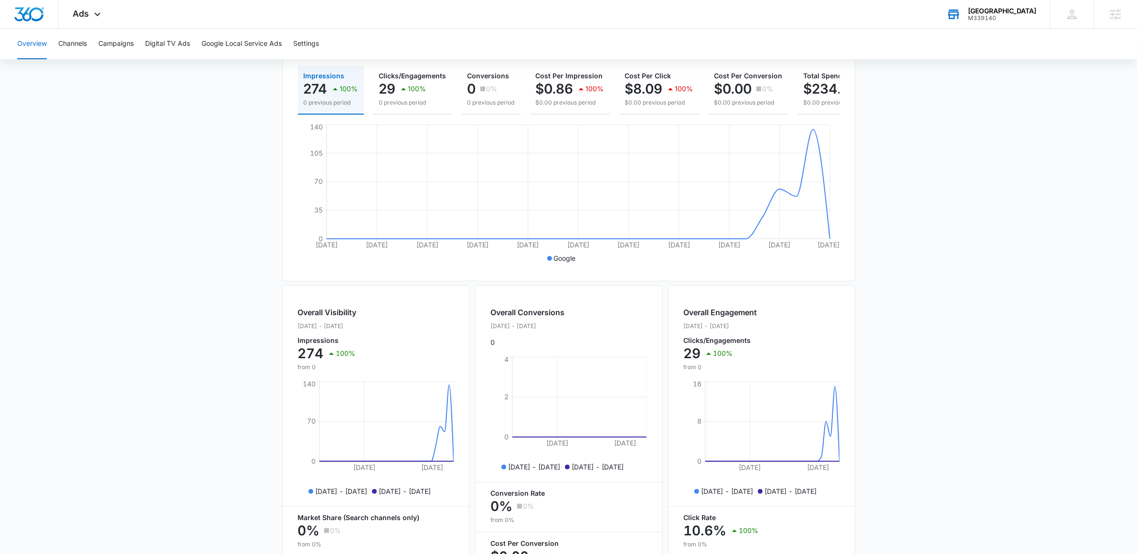
scroll to position [60, 0]
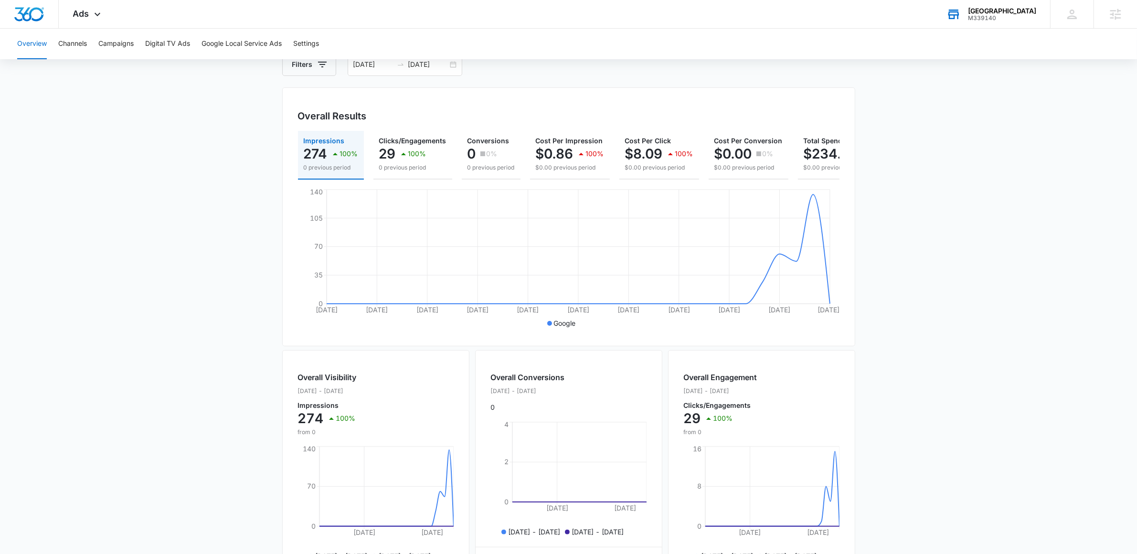
click at [606, 189] on div "Impressions 274 100% 0 previous period Clicks/Engagements 29 100% 0 previous pe…" at bounding box center [568, 231] width 541 height 200
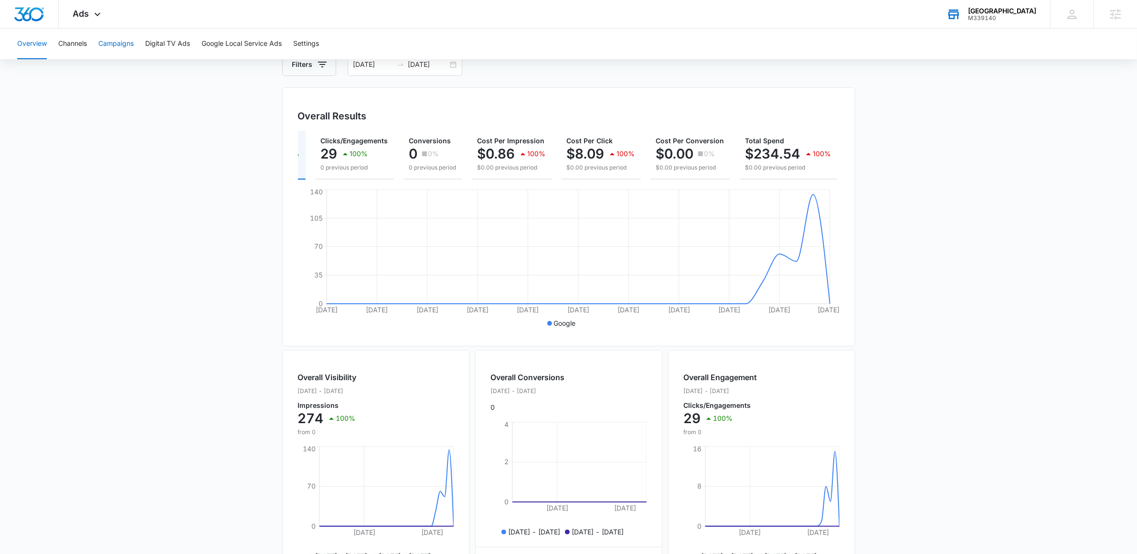
click at [126, 44] on button "Campaigns" at bounding box center [115, 44] width 35 height 31
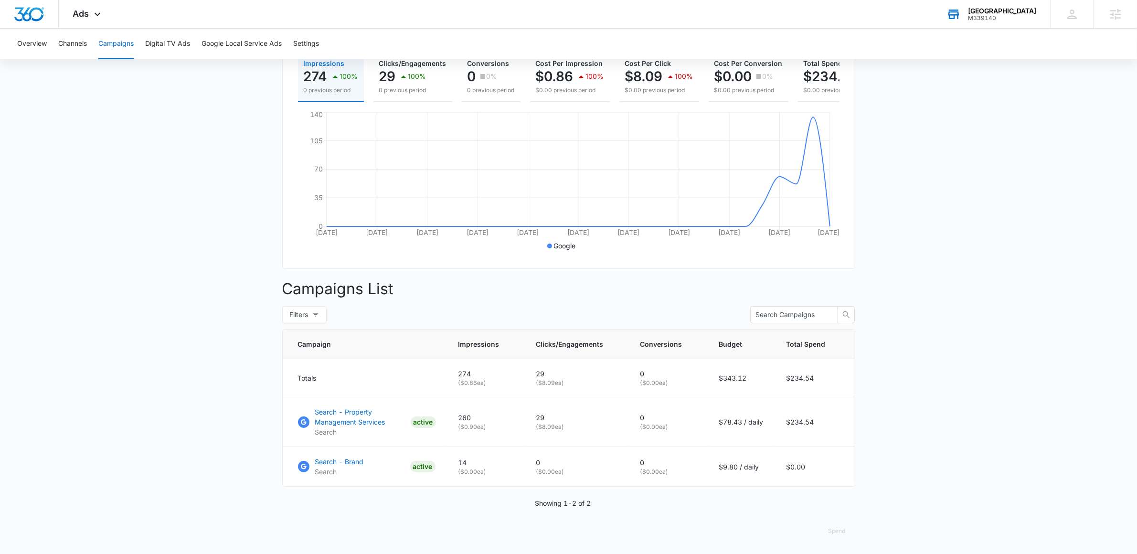
scroll to position [131, 0]
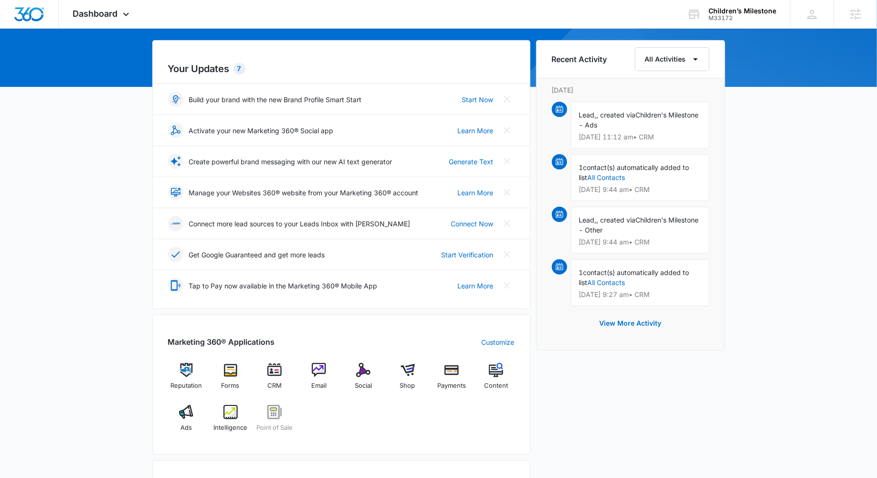
scroll to position [193, 0]
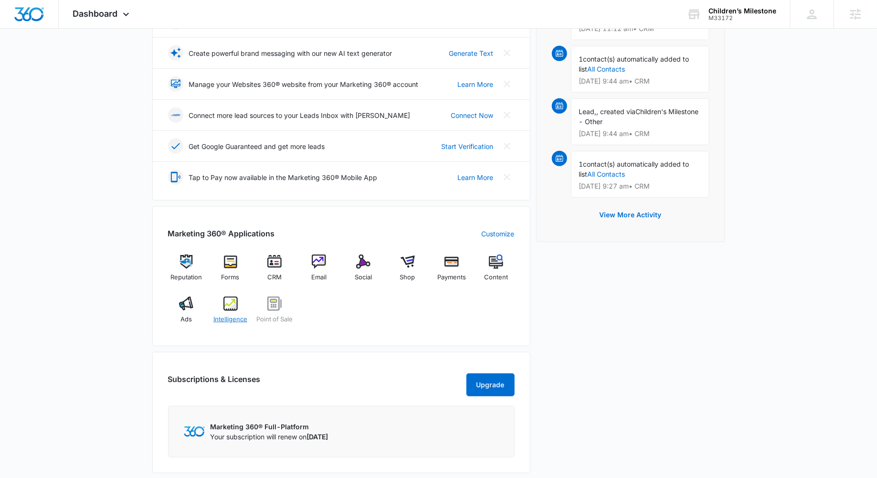
click at [230, 315] on span "Intelligence" at bounding box center [230, 320] width 34 height 10
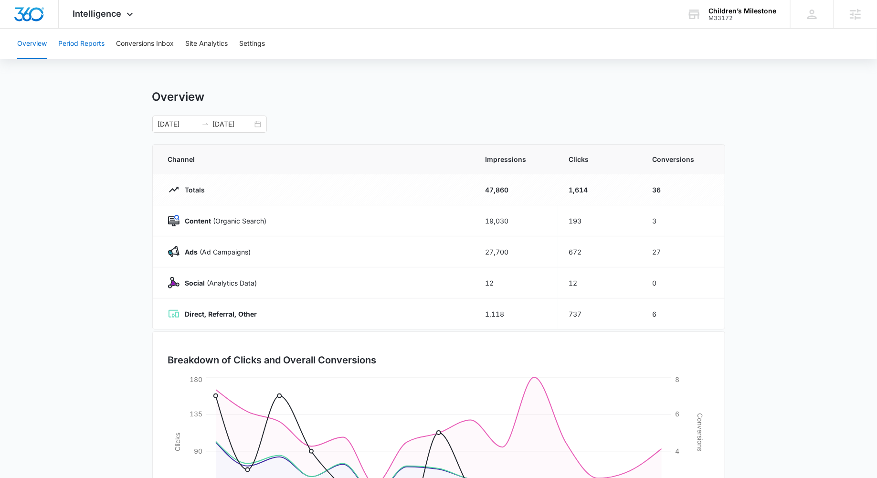
click at [81, 43] on button "Period Reports" at bounding box center [81, 44] width 46 height 31
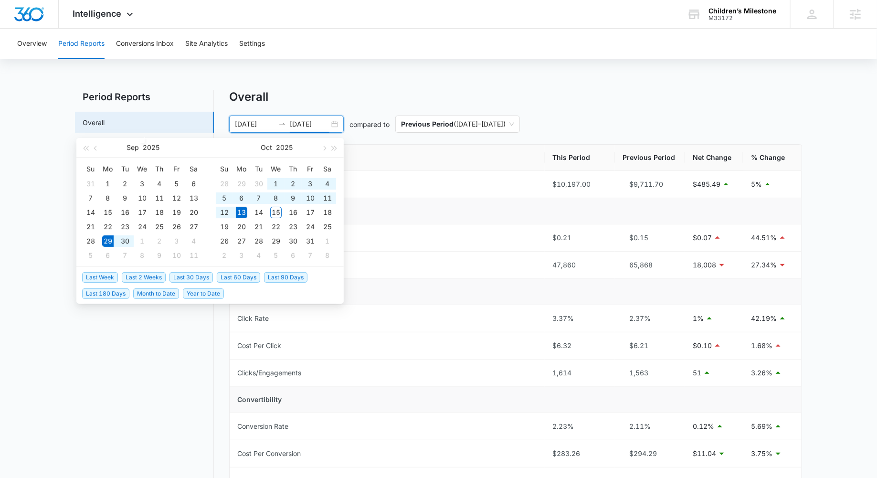
click at [310, 126] on input "10/13/2025" at bounding box center [310, 124] width 40 height 11
type input "10/13/2025"
click at [202, 274] on span "Last 30 Days" at bounding box center [191, 277] width 43 height 11
type input "[DATE]"
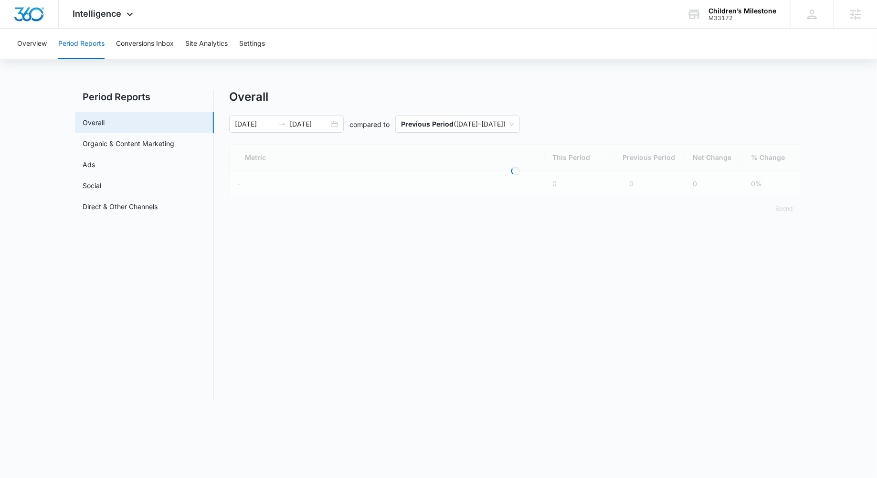
click at [166, 366] on nav "Period Reports Overall Organic & Content Marketing Ads Social Direct & Other Ch…" at bounding box center [144, 245] width 139 height 311
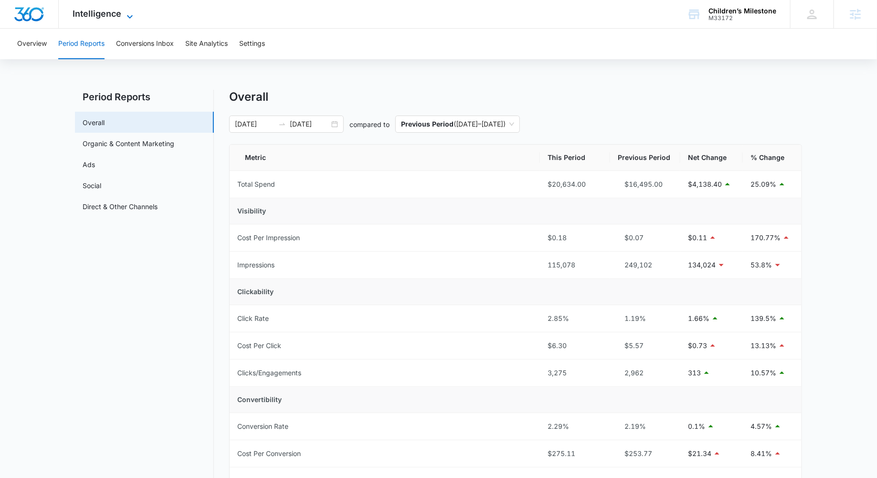
click at [114, 14] on span "Intelligence" at bounding box center [97, 14] width 49 height 10
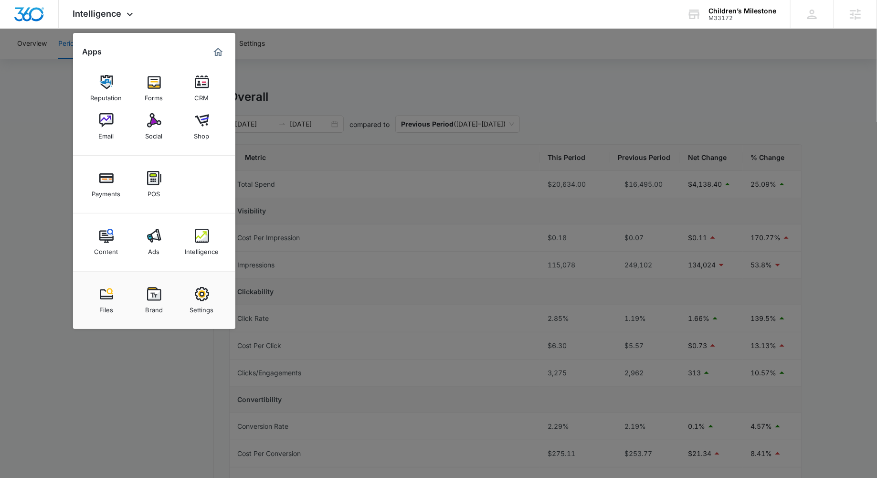
click at [388, 91] on div at bounding box center [438, 239] width 877 height 478
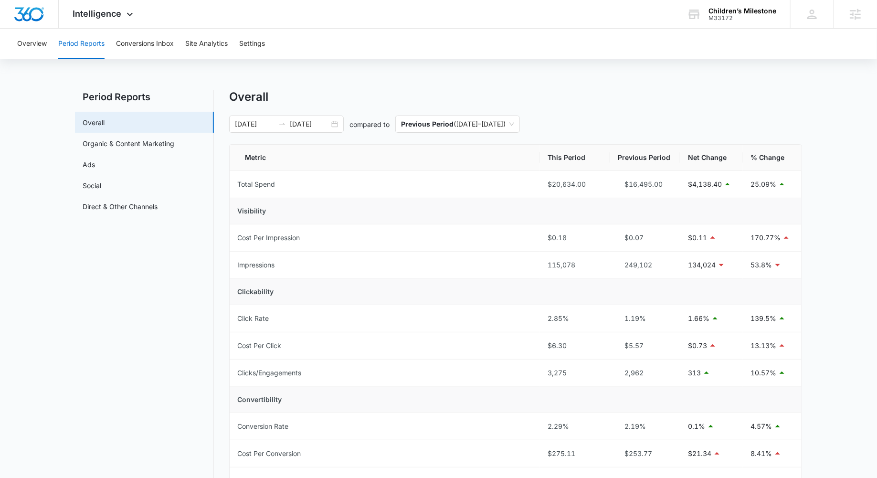
click at [511, 113] on div "Overall 09/14/2025 10/14/2025 compared to Previous Period ( 08/14/2025 – 09/13/…" at bounding box center [515, 452] width 573 height 724
click at [509, 121] on span "Previous Period ( 08/14/2025 – 09/13/2025 )" at bounding box center [457, 124] width 113 height 16
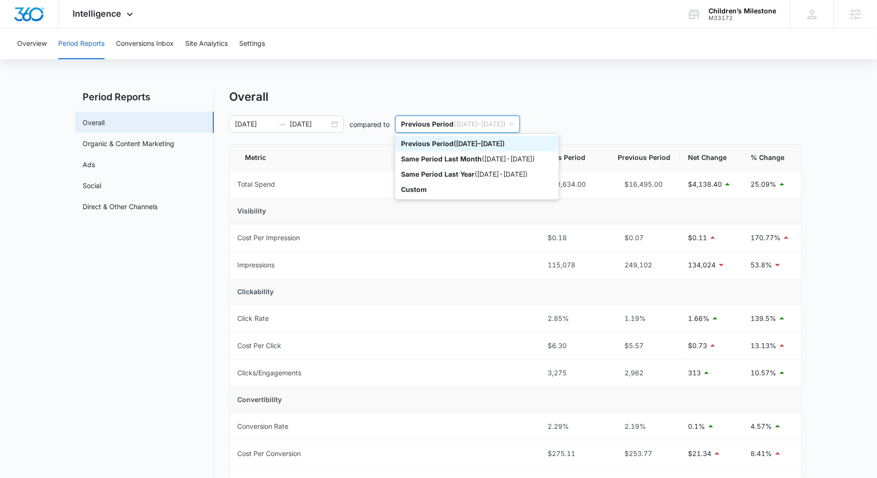
click at [380, 100] on div "Overall" at bounding box center [515, 97] width 573 height 14
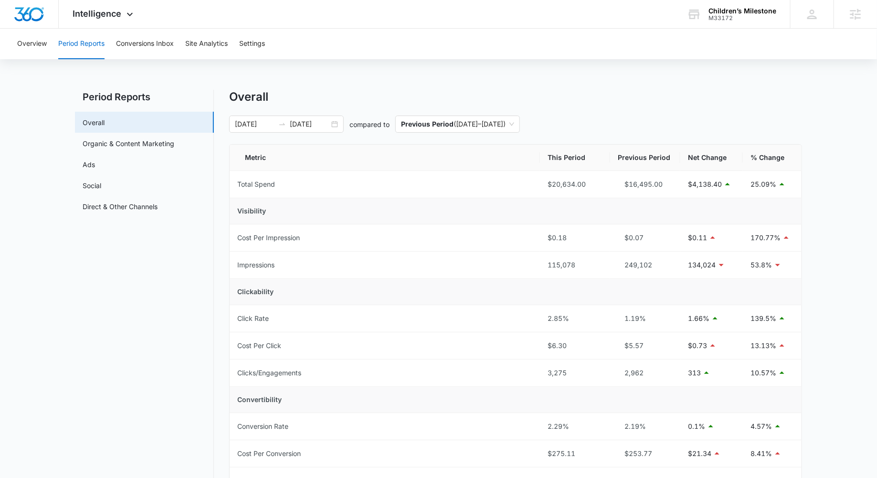
click at [380, 100] on div "Overall" at bounding box center [515, 97] width 573 height 14
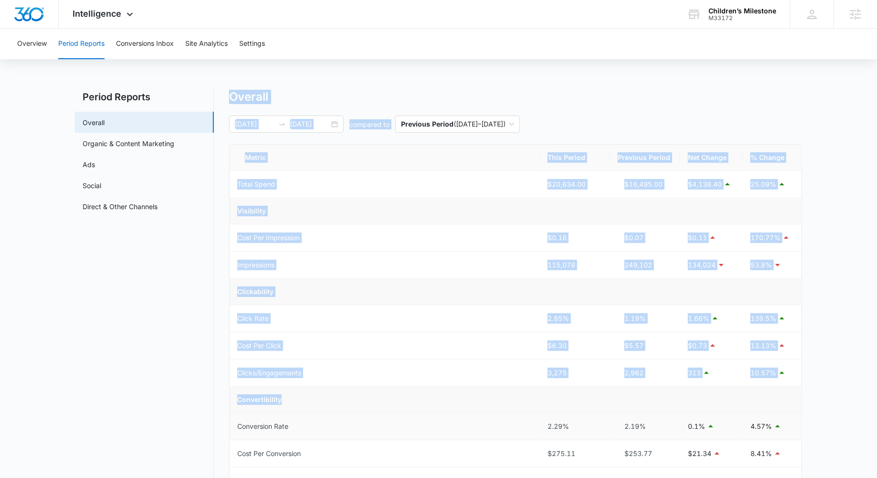
drag, startPoint x: 380, startPoint y: 100, endPoint x: 661, endPoint y: 411, distance: 418.9
click at [661, 411] on div "Overall 09/14/2025 10/14/2025 compared to Previous Period ( 08/14/2025 – 09/13/…" at bounding box center [515, 452] width 573 height 724
click at [661, 413] on td "2.19%" at bounding box center [645, 426] width 70 height 27
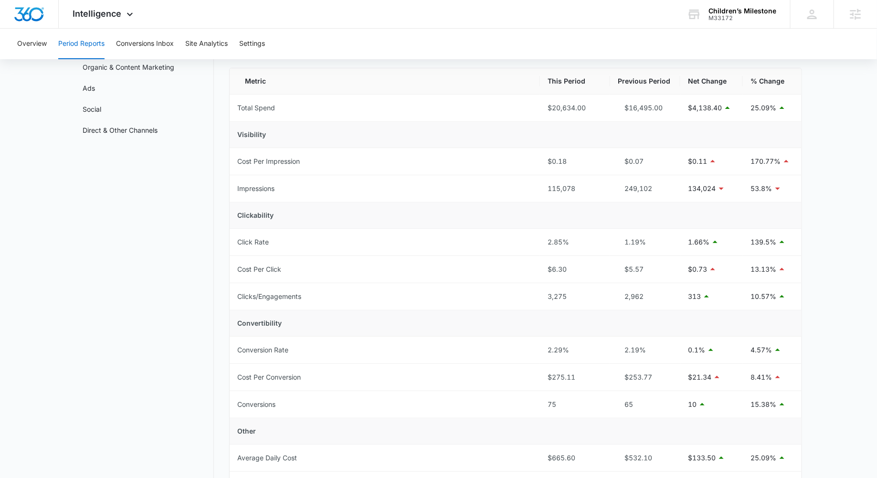
scroll to position [77, 0]
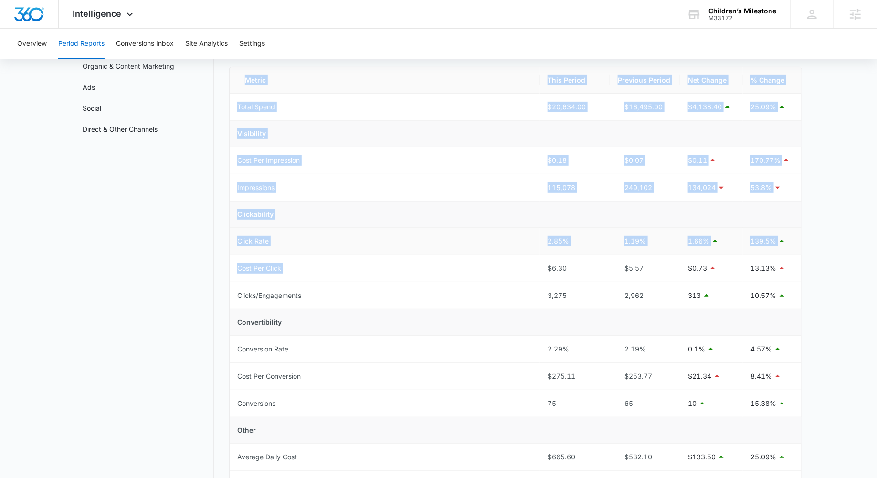
drag, startPoint x: 824, startPoint y: 417, endPoint x: 550, endPoint y: 251, distance: 320.1
click at [550, 254] on main "Period Reports Overall Organic & Content Marketing Ads Social Direct & Other Ch…" at bounding box center [438, 385] width 877 height 747
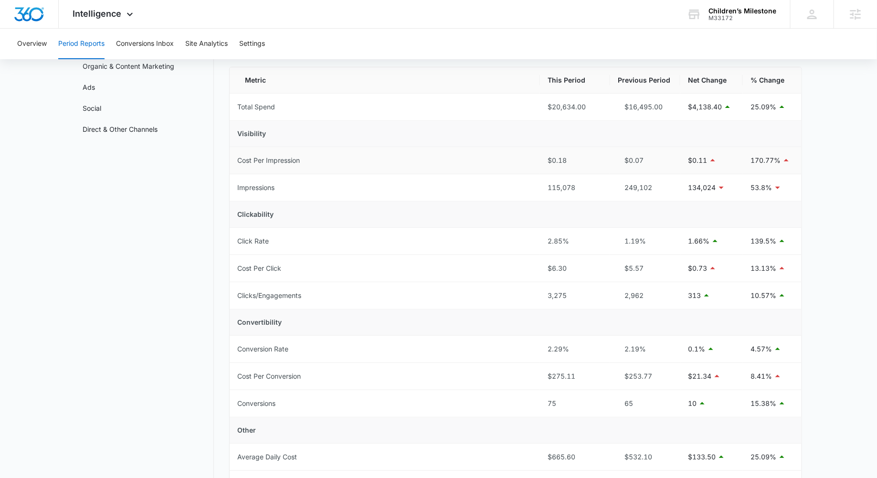
click at [357, 157] on td "Cost Per Impression" at bounding box center [385, 160] width 310 height 27
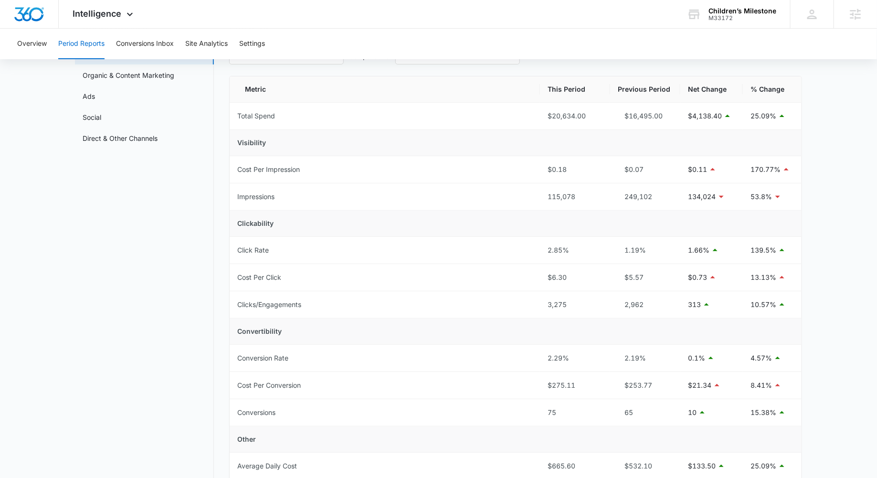
scroll to position [65, 0]
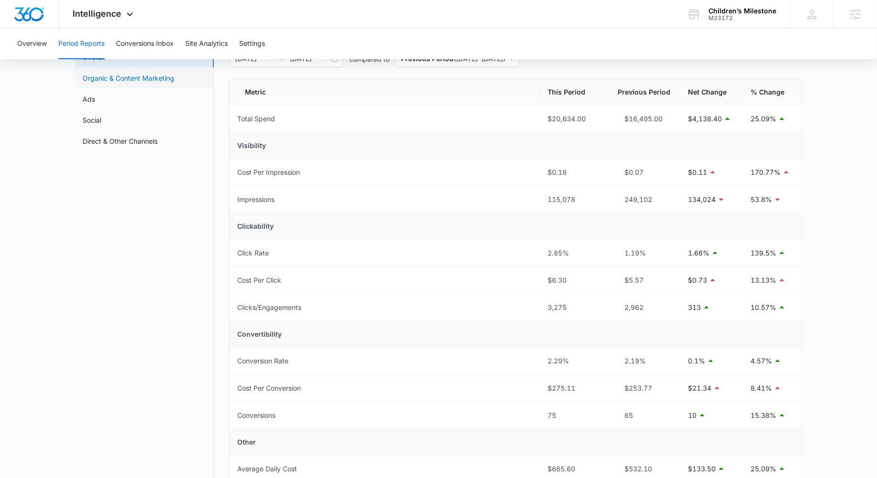
click at [174, 80] on link "Organic & Content Marketing" at bounding box center [129, 78] width 92 height 10
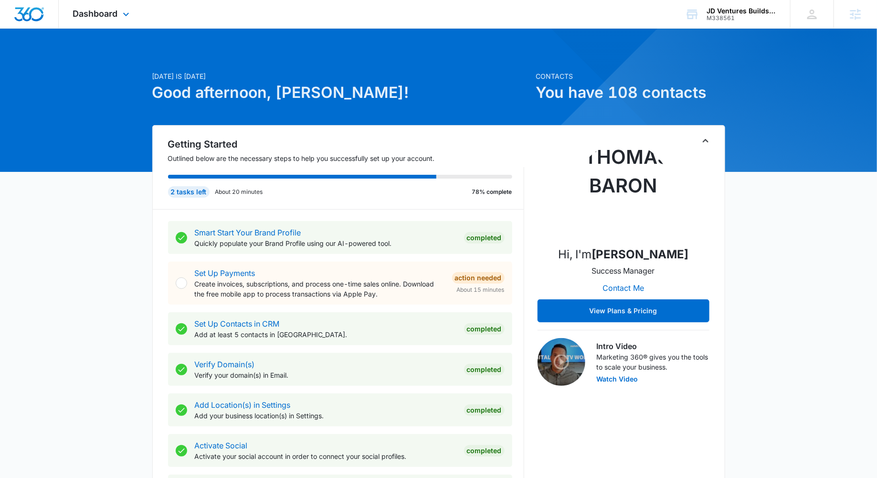
click at [116, 5] on div "Dashboard Apps Reputation Websites Forms CRM Email Social POS Content Ads Intel…" at bounding box center [102, 14] width 87 height 28
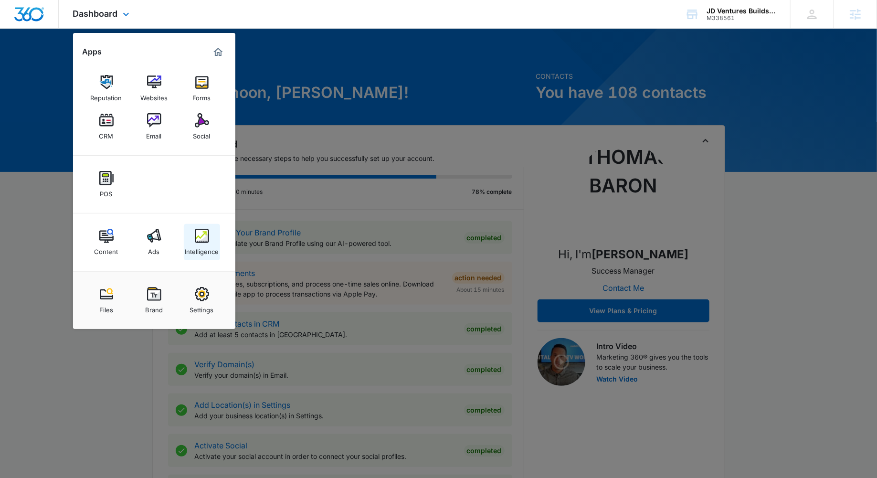
click at [189, 240] on link "Intelligence" at bounding box center [202, 242] width 36 height 36
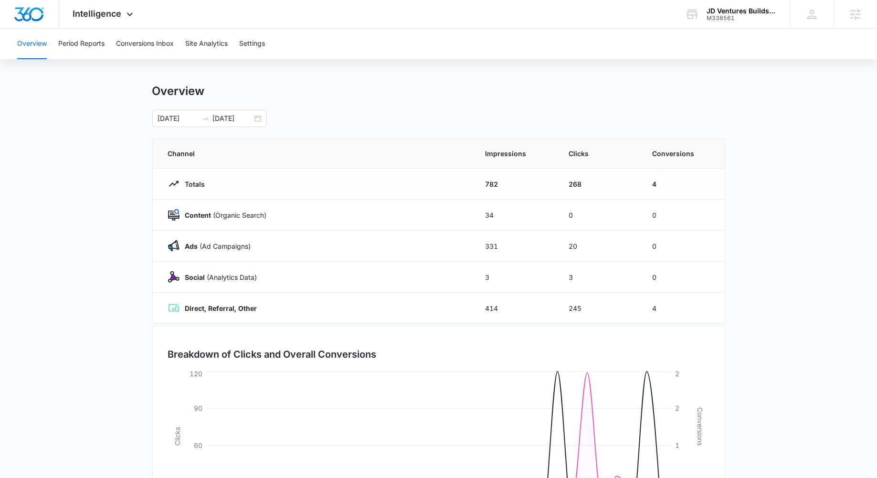
scroll to position [8, 0]
click at [146, 38] on button "Conversions Inbox" at bounding box center [145, 44] width 58 height 31
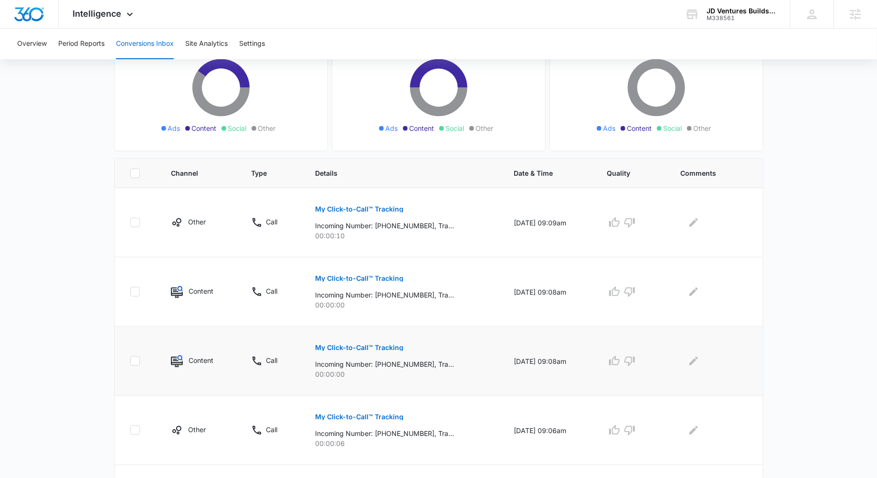
scroll to position [298, 0]
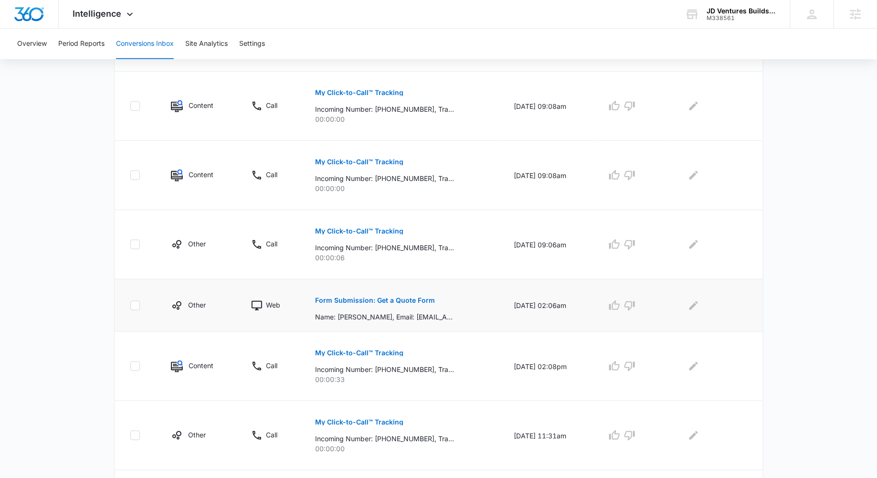
click at [375, 301] on p "Form Submission: Get a Quote Form" at bounding box center [376, 300] width 120 height 7
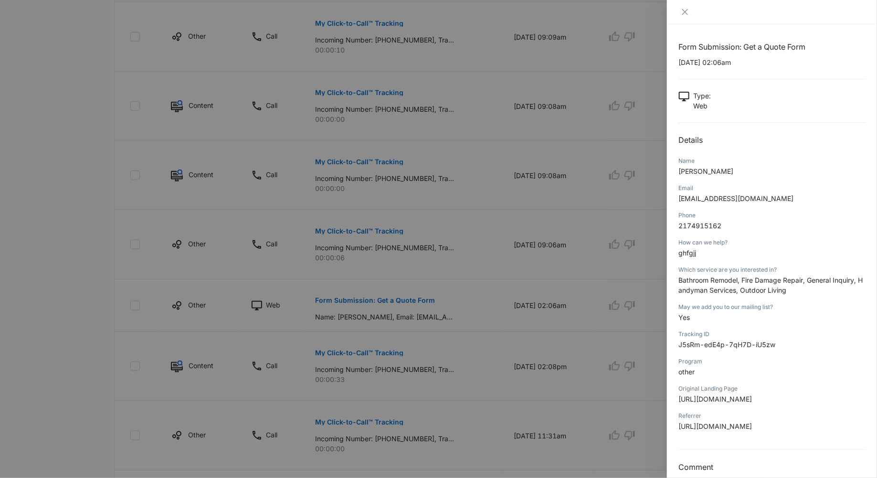
click at [531, 223] on div at bounding box center [438, 239] width 877 height 478
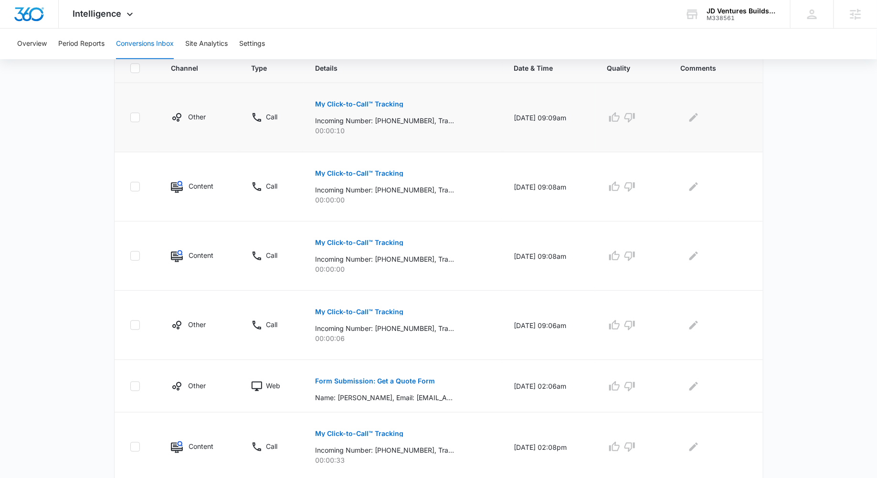
scroll to position [211, 0]
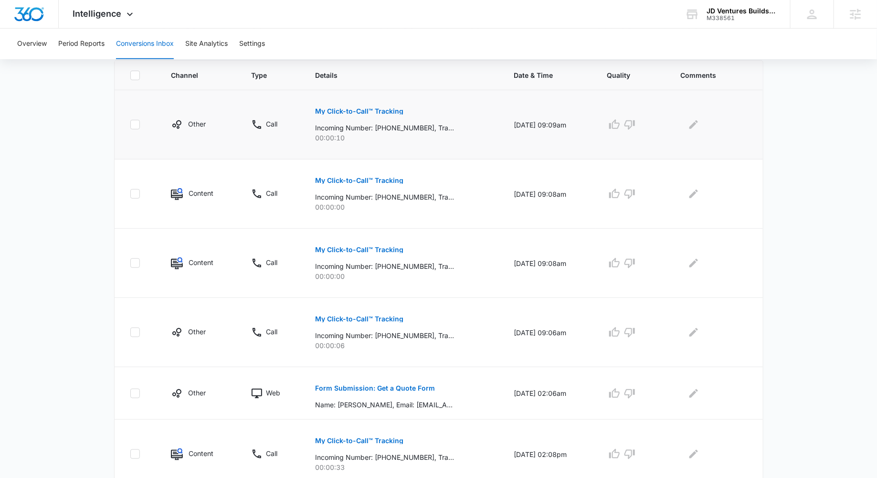
click at [352, 106] on button "My Click-to-Call™ Tracking" at bounding box center [360, 111] width 88 height 23
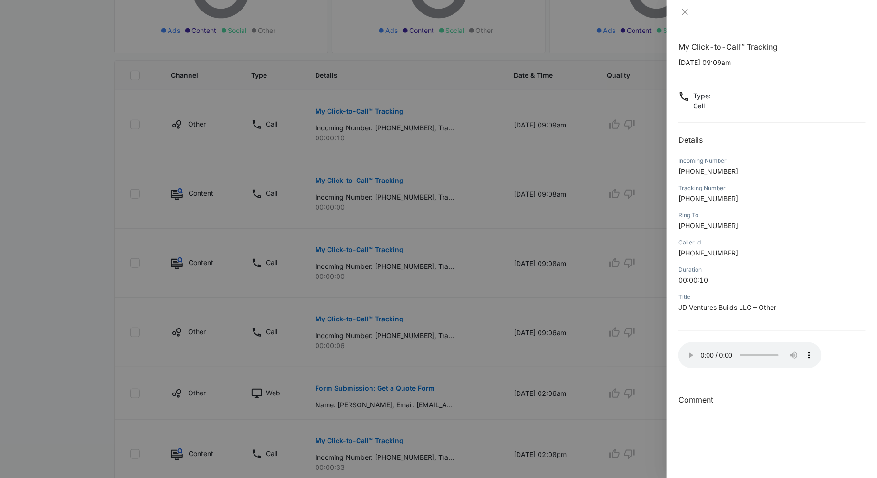
click at [571, 348] on div "My Click-to-Call™ Tracking [DATE] 09:09am Type : Call Details Incoming Number […" at bounding box center [438, 239] width 877 height 478
click at [339, 215] on div at bounding box center [438, 239] width 877 height 478
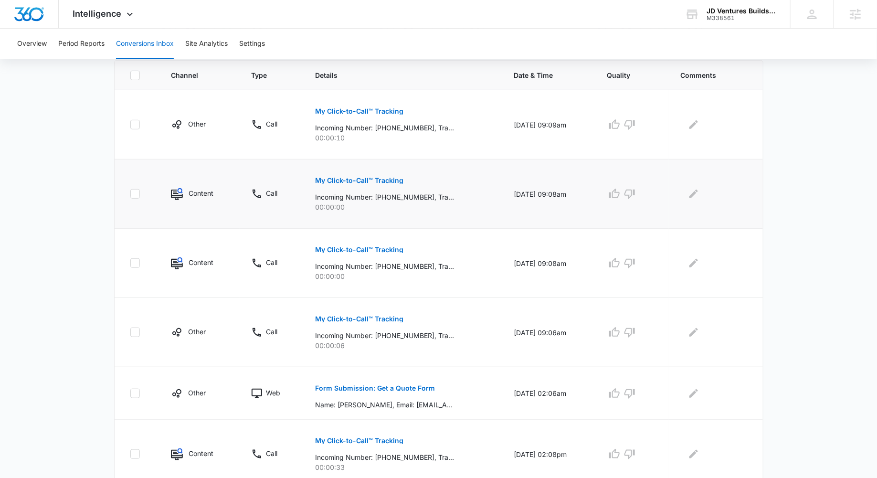
click at [358, 177] on p "My Click-to-Call™ Tracking" at bounding box center [360, 180] width 88 height 7
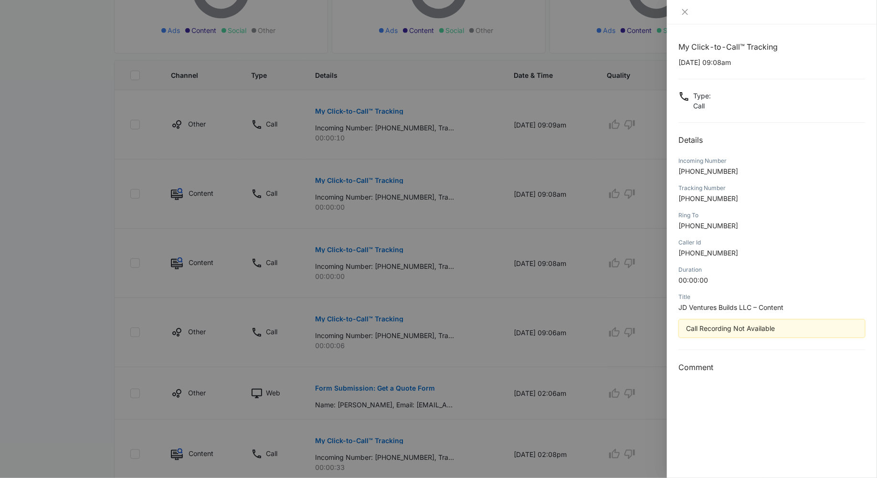
click at [655, 234] on div at bounding box center [438, 239] width 877 height 478
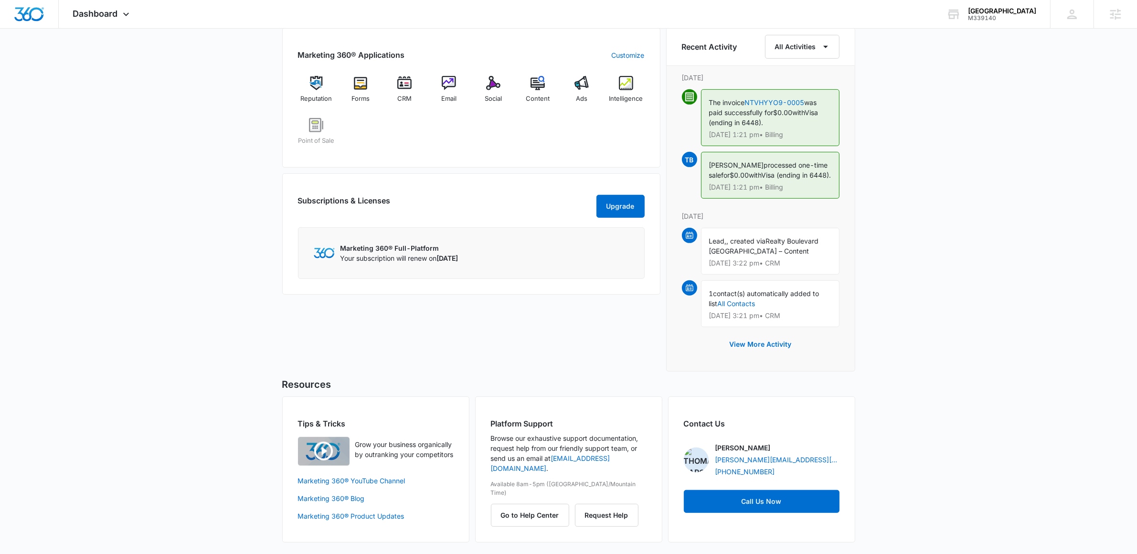
scroll to position [490, 0]
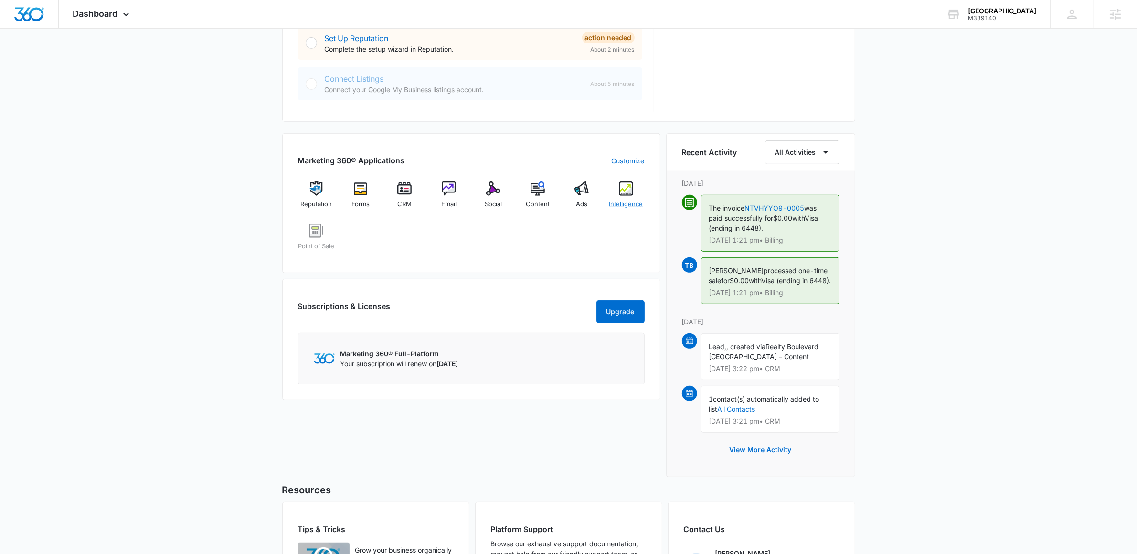
click at [620, 198] on div "Intelligence" at bounding box center [626, 198] width 37 height 34
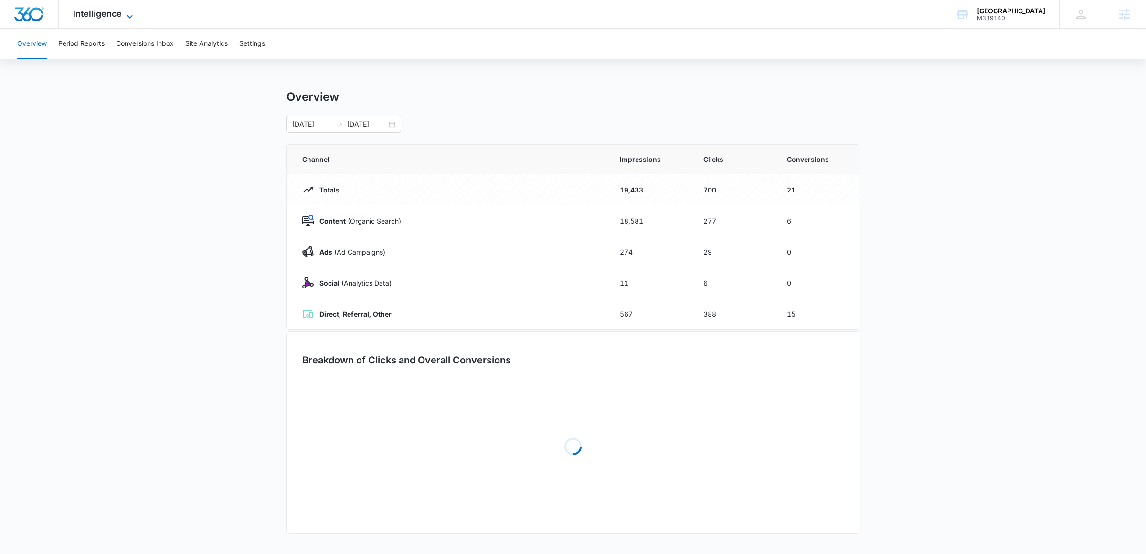
click at [98, 18] on span "Intelligence" at bounding box center [97, 14] width 49 height 10
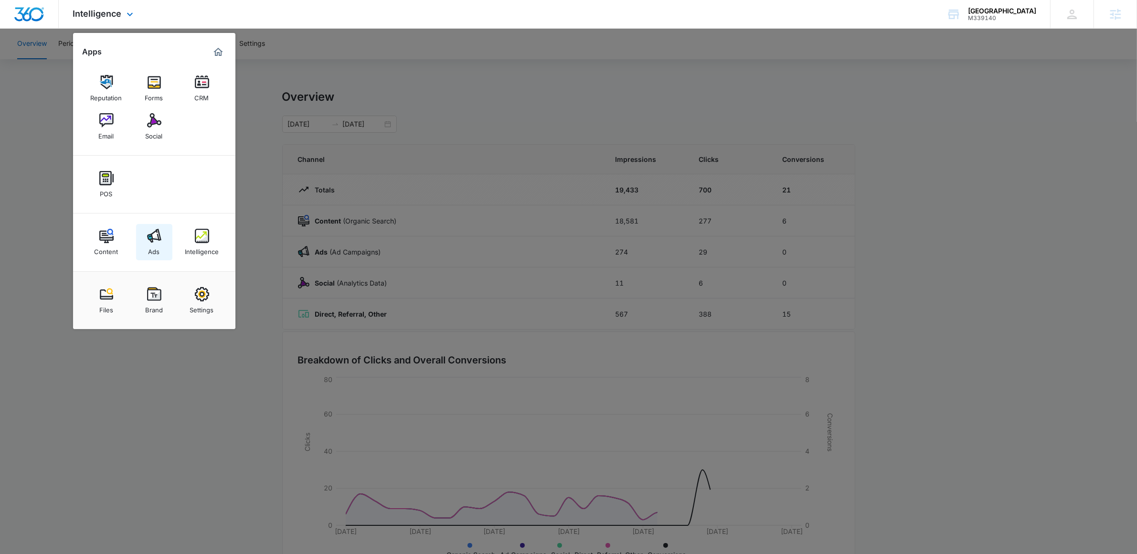
click at [157, 246] on div "Ads" at bounding box center [153, 249] width 11 height 12
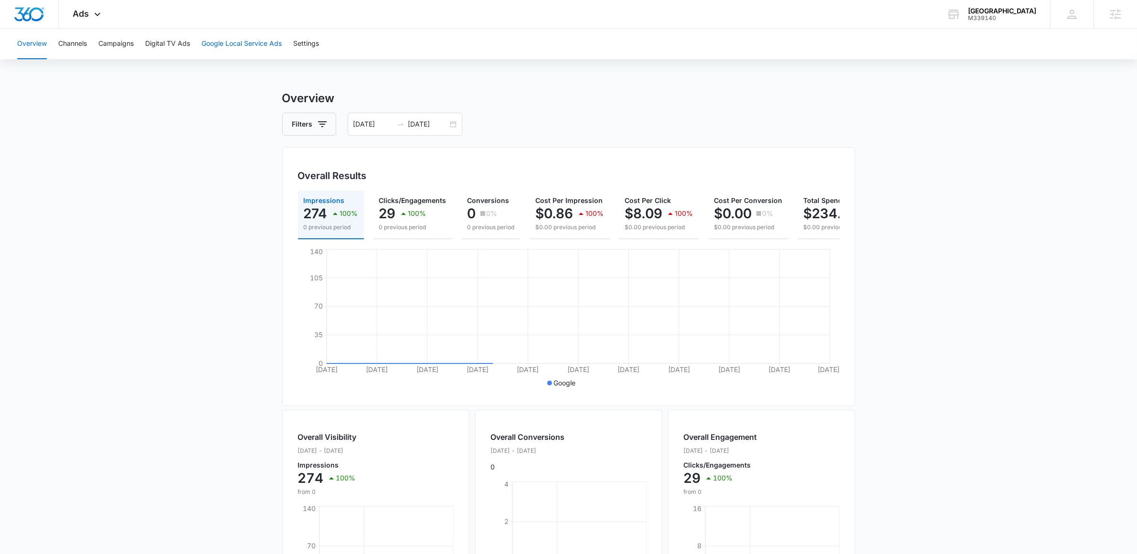
click at [242, 51] on button "Google Local Service Ads" at bounding box center [241, 44] width 80 height 31
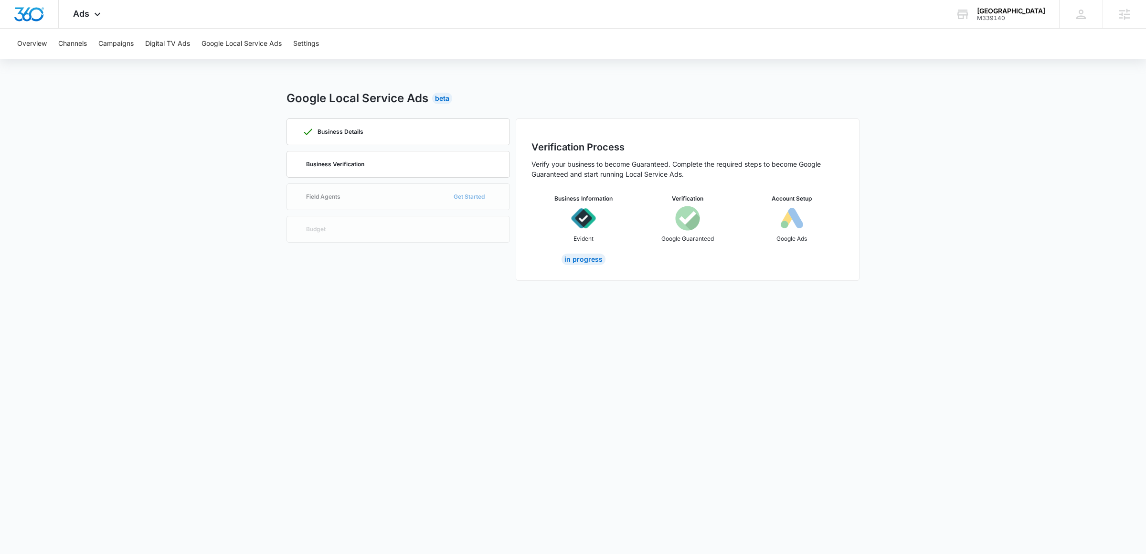
click at [579, 254] on div "In Progress" at bounding box center [584, 259] width 44 height 11
click at [579, 261] on div "In Progress" at bounding box center [584, 259] width 44 height 11
click at [391, 164] on div "Business Verification" at bounding box center [398, 164] width 192 height 26
